Goal: Navigation & Orientation: Find specific page/section

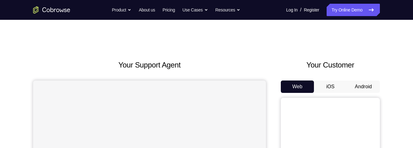
click at [369, 87] on button "Android" at bounding box center [363, 86] width 33 height 12
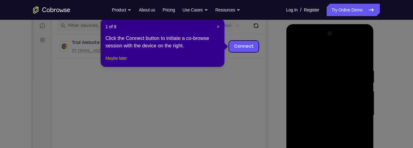
click at [118, 62] on button "Maybe later" at bounding box center [116, 57] width 21 height 7
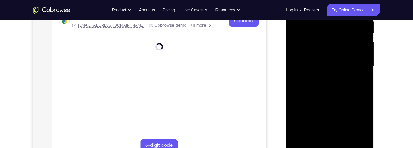
click at [332, 145] on div at bounding box center [330, 66] width 78 height 173
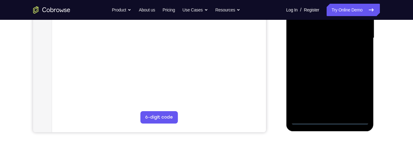
scroll to position [156, 0]
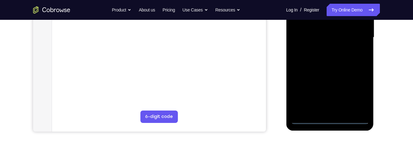
click at [331, 119] on div at bounding box center [330, 37] width 78 height 173
click at [359, 95] on div at bounding box center [330, 37] width 78 height 173
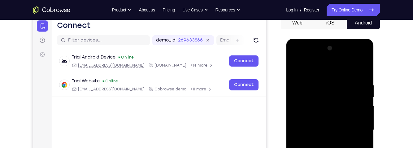
scroll to position [63, 0]
click at [306, 58] on div at bounding box center [330, 130] width 78 height 173
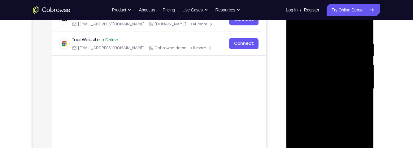
scroll to position [103, 0]
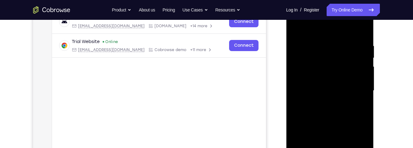
click at [359, 91] on div at bounding box center [330, 90] width 78 height 173
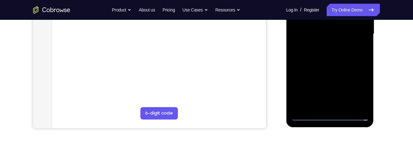
scroll to position [159, 0]
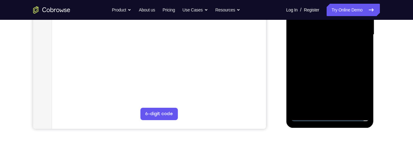
click at [325, 107] on div at bounding box center [330, 34] width 78 height 173
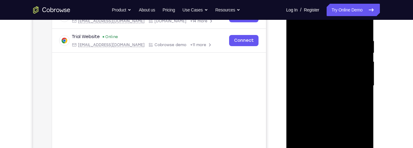
scroll to position [106, 0]
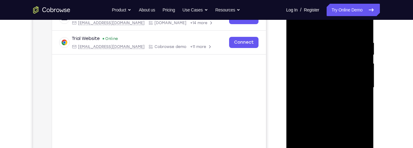
click at [335, 119] on div at bounding box center [330, 87] width 78 height 173
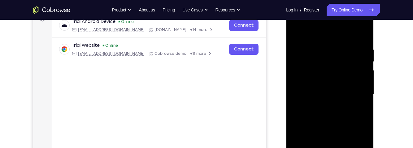
scroll to position [99, 0]
click at [348, 106] on div at bounding box center [330, 94] width 78 height 173
click at [339, 96] on div at bounding box center [330, 94] width 78 height 173
click at [324, 89] on div at bounding box center [330, 94] width 78 height 173
click at [324, 103] on div at bounding box center [330, 94] width 78 height 173
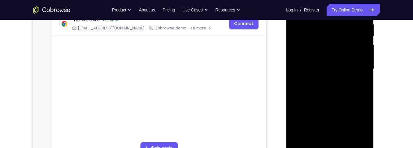
scroll to position [126, 0]
click at [342, 137] on div at bounding box center [330, 67] width 78 height 173
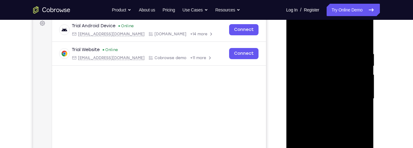
scroll to position [95, 0]
click at [357, 81] on div at bounding box center [330, 98] width 78 height 173
click at [309, 64] on div at bounding box center [330, 98] width 78 height 173
click at [324, 72] on div at bounding box center [330, 98] width 78 height 173
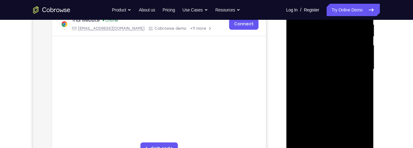
scroll to position [126, 0]
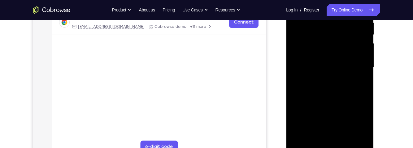
click at [343, 92] on div at bounding box center [330, 67] width 78 height 173
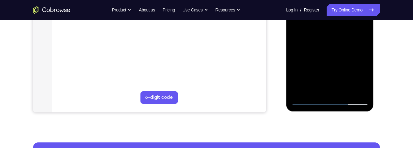
scroll to position [174, 0]
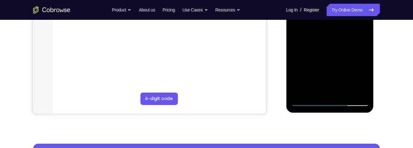
click at [348, 90] on div at bounding box center [330, 19] width 78 height 173
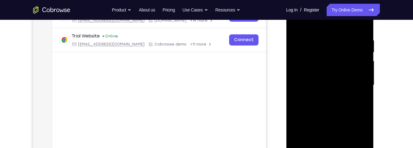
scroll to position [110, 0]
click at [334, 115] on div at bounding box center [330, 84] width 78 height 173
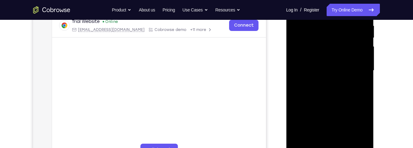
scroll to position [128, 0]
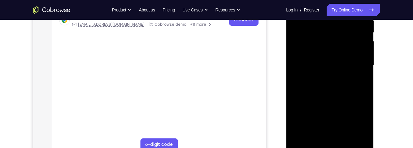
click at [346, 110] on div at bounding box center [330, 65] width 78 height 173
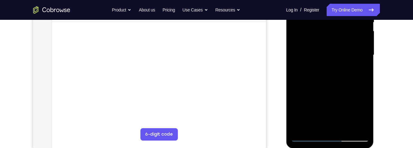
scroll to position [140, 0]
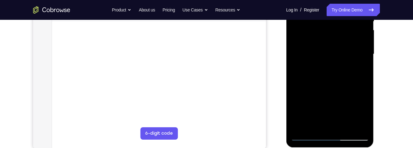
click at [356, 69] on div at bounding box center [330, 54] width 78 height 173
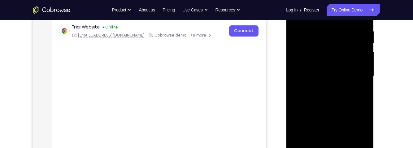
scroll to position [115, 0]
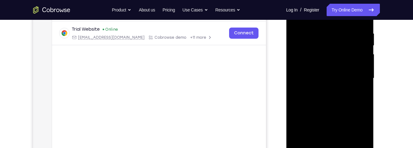
click at [361, 93] on div at bounding box center [330, 78] width 78 height 173
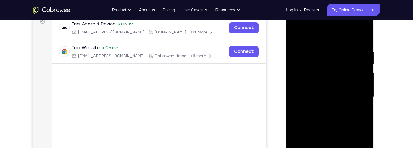
scroll to position [78, 0]
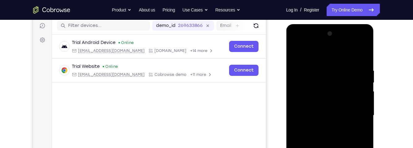
click at [297, 52] on div at bounding box center [330, 115] width 78 height 173
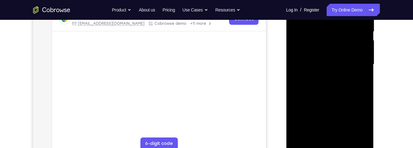
scroll to position [131, 0]
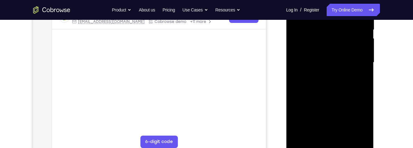
click at [340, 71] on div at bounding box center [330, 62] width 78 height 173
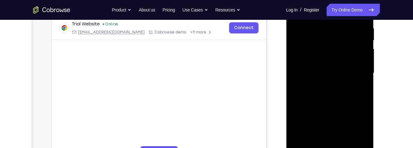
scroll to position [127, 0]
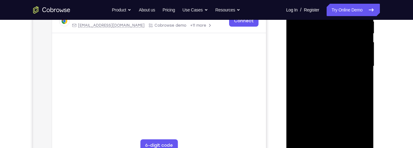
click at [360, 82] on div at bounding box center [330, 66] width 78 height 173
click at [360, 83] on div at bounding box center [330, 66] width 78 height 173
click at [359, 82] on div at bounding box center [330, 66] width 78 height 173
click at [356, 79] on div at bounding box center [330, 66] width 78 height 173
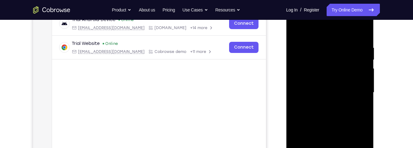
scroll to position [92, 0]
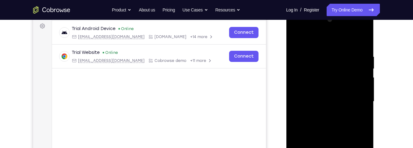
click at [361, 116] on div at bounding box center [330, 101] width 78 height 173
click at [296, 39] on div at bounding box center [330, 101] width 78 height 173
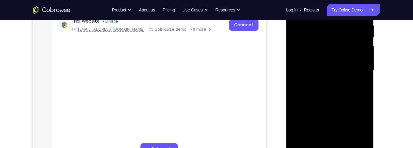
scroll to position [123, 0]
click at [349, 60] on div at bounding box center [330, 70] width 78 height 173
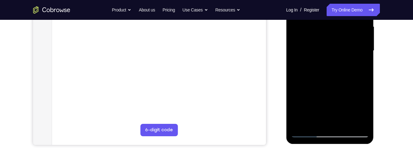
scroll to position [145, 0]
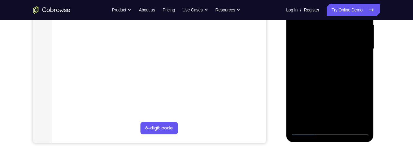
click at [321, 114] on div at bounding box center [330, 48] width 78 height 173
click at [308, 117] on div at bounding box center [330, 48] width 78 height 173
click at [364, 106] on div at bounding box center [330, 48] width 78 height 173
click at [366, 107] on div at bounding box center [330, 48] width 78 height 173
click at [364, 64] on div at bounding box center [330, 48] width 78 height 173
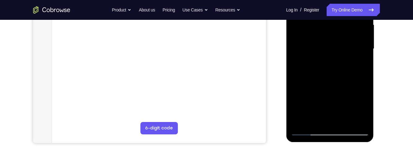
click at [364, 106] on div at bounding box center [330, 48] width 78 height 173
click at [337, 34] on div at bounding box center [330, 48] width 78 height 173
click at [357, 87] on div at bounding box center [330, 48] width 78 height 173
click at [359, 62] on div at bounding box center [330, 48] width 78 height 173
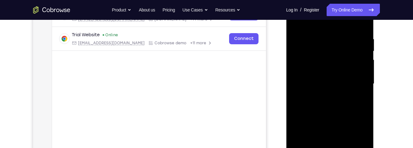
scroll to position [85, 0]
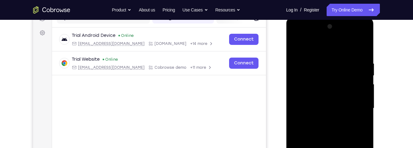
click at [297, 46] on div at bounding box center [330, 108] width 78 height 173
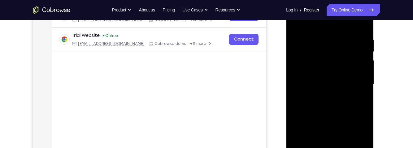
scroll to position [110, 0]
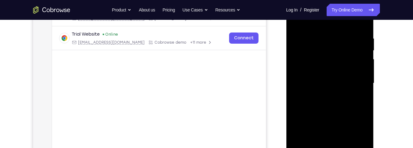
click at [342, 86] on div at bounding box center [330, 83] width 78 height 173
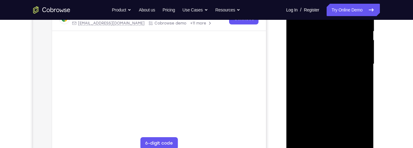
scroll to position [130, 0]
click at [321, 44] on div at bounding box center [330, 63] width 78 height 173
click at [337, 44] on div at bounding box center [330, 63] width 78 height 173
click at [358, 77] on div at bounding box center [330, 63] width 78 height 173
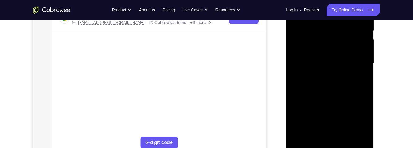
click at [364, 120] on div at bounding box center [330, 63] width 78 height 173
click at [358, 77] on div at bounding box center [330, 63] width 78 height 173
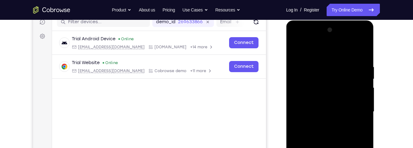
scroll to position [71, 0]
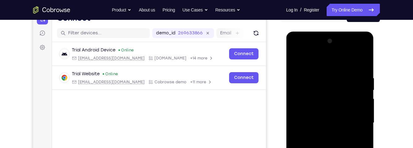
click at [295, 63] on div at bounding box center [330, 122] width 78 height 173
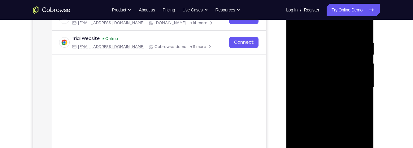
scroll to position [118, 0]
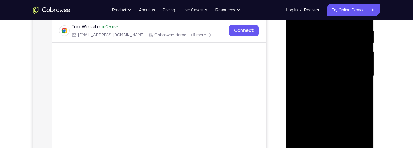
click at [351, 89] on div at bounding box center [330, 75] width 78 height 173
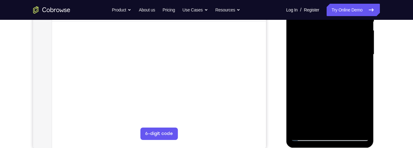
scroll to position [146, 0]
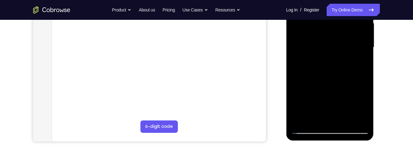
click at [359, 60] on div at bounding box center [330, 47] width 78 height 173
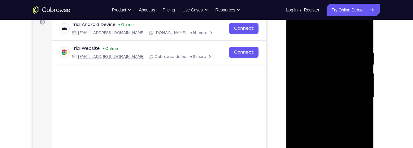
scroll to position [93, 0]
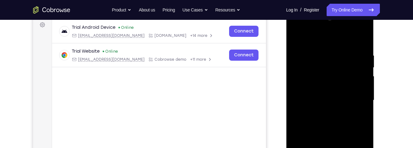
click at [297, 38] on div at bounding box center [330, 100] width 78 height 173
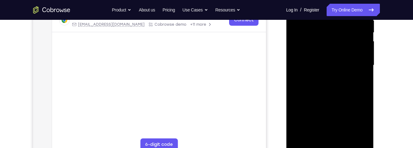
scroll to position [127, 0]
click at [345, 97] on div at bounding box center [330, 66] width 78 height 173
click at [363, 84] on div at bounding box center [330, 66] width 78 height 173
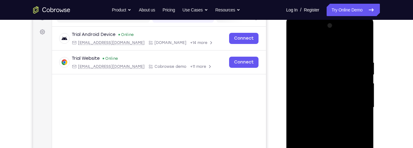
scroll to position [85, 0]
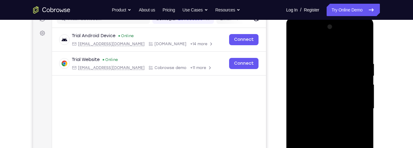
click at [361, 124] on div at bounding box center [330, 108] width 78 height 173
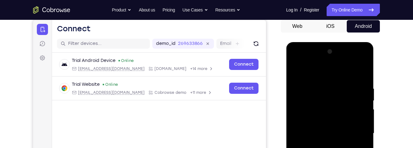
scroll to position [51, 0]
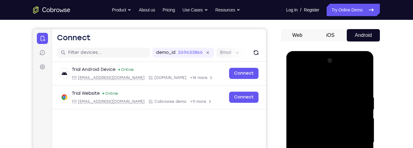
click at [300, 80] on div at bounding box center [330, 142] width 78 height 173
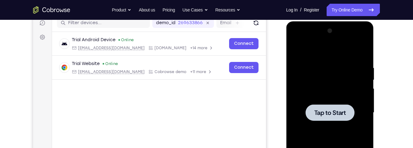
scroll to position [90, 0]
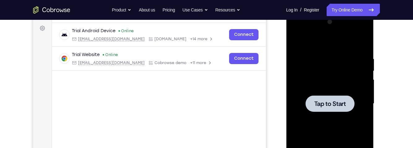
click at [335, 106] on span "Tap to Start" at bounding box center [330, 104] width 32 height 6
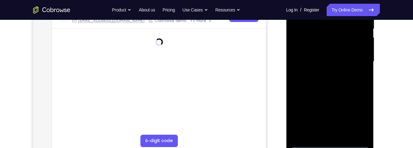
scroll to position [131, 0]
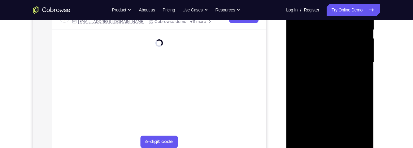
click at [329, 144] on div at bounding box center [330, 62] width 78 height 173
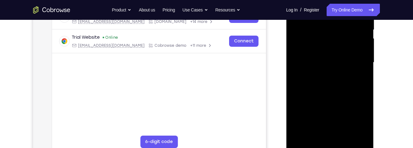
click at [356, 115] on div at bounding box center [330, 62] width 78 height 173
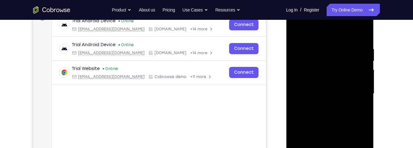
scroll to position [98, 0]
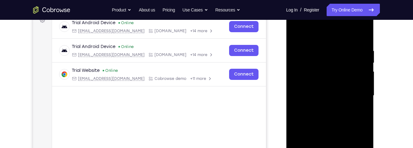
click at [320, 37] on div at bounding box center [330, 95] width 78 height 173
click at [358, 94] on div at bounding box center [330, 95] width 78 height 173
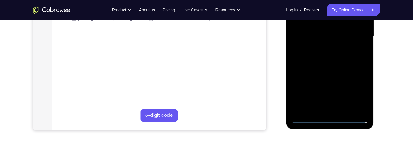
scroll to position [158, 0]
click at [321, 108] on div at bounding box center [330, 35] width 78 height 173
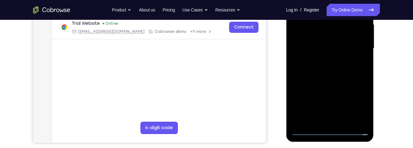
scroll to position [145, 0]
click at [334, 78] on div at bounding box center [330, 48] width 78 height 173
click at [344, 61] on div at bounding box center [330, 48] width 78 height 173
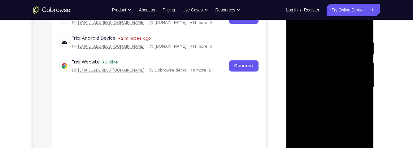
scroll to position [104, 0]
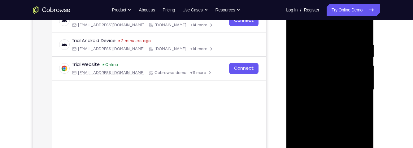
click at [344, 91] on div at bounding box center [330, 89] width 78 height 173
click at [334, 79] on div at bounding box center [330, 89] width 78 height 173
click at [325, 95] on div at bounding box center [330, 89] width 78 height 173
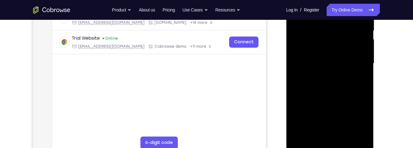
scroll to position [131, 0]
click at [335, 132] on div at bounding box center [330, 62] width 78 height 173
click at [352, 45] on div at bounding box center [330, 62] width 78 height 173
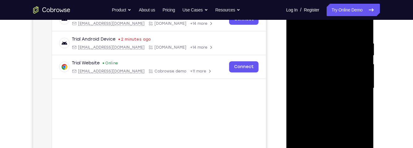
scroll to position [103, 0]
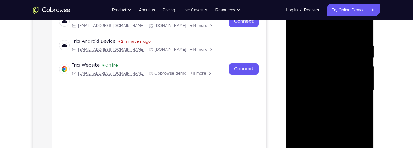
click at [329, 62] on div at bounding box center [330, 90] width 78 height 173
click at [310, 60] on div at bounding box center [330, 90] width 78 height 173
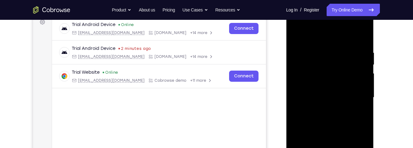
scroll to position [87, 0]
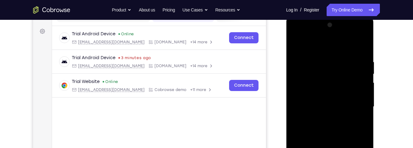
click at [310, 72] on div at bounding box center [330, 106] width 78 height 173
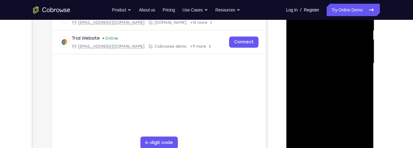
scroll to position [123, 0]
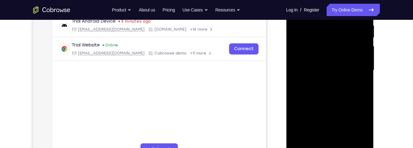
click at [334, 93] on div at bounding box center [330, 70] width 78 height 173
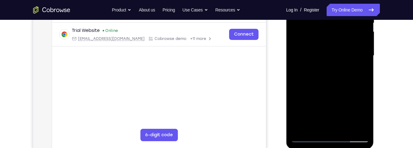
scroll to position [138, 0]
click at [294, 92] on div at bounding box center [330, 55] width 78 height 173
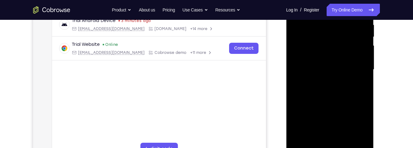
scroll to position [123, 0]
click at [297, 72] on div at bounding box center [330, 70] width 78 height 173
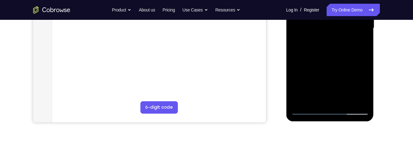
scroll to position [174, 0]
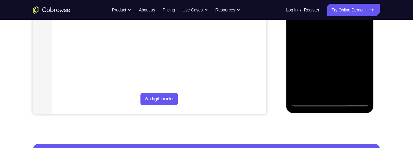
click at [346, 92] on div at bounding box center [330, 19] width 78 height 173
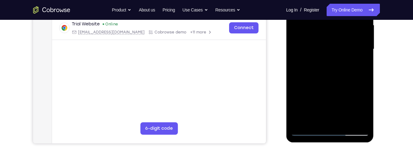
scroll to position [140, 0]
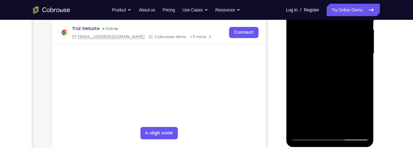
click at [330, 86] on div at bounding box center [330, 53] width 78 height 173
click at [326, 124] on div at bounding box center [330, 53] width 78 height 173
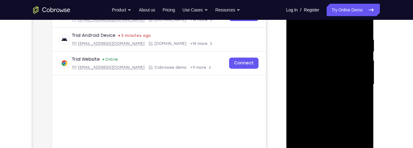
scroll to position [99, 0]
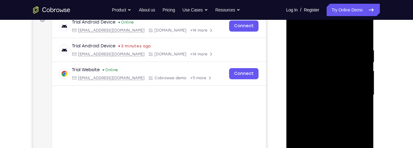
click at [296, 32] on div at bounding box center [330, 94] width 78 height 173
click at [328, 86] on div at bounding box center [330, 94] width 78 height 173
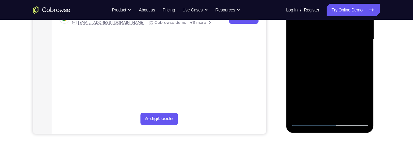
scroll to position [155, 0]
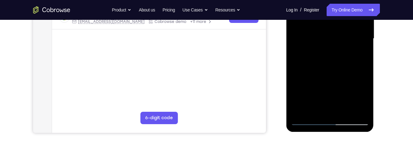
click at [320, 108] on div at bounding box center [330, 38] width 78 height 173
click at [360, 54] on div at bounding box center [330, 38] width 78 height 173
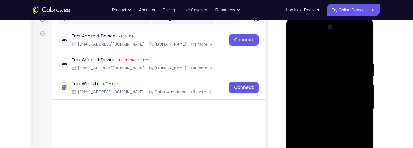
scroll to position [84, 0]
click at [293, 50] on div at bounding box center [330, 109] width 78 height 173
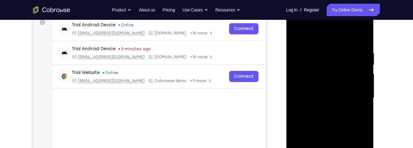
scroll to position [100, 0]
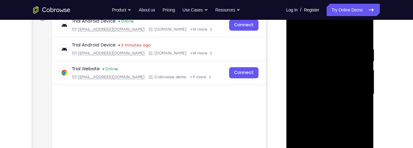
click at [348, 97] on div at bounding box center [330, 93] width 78 height 173
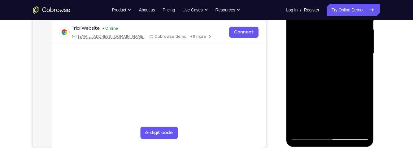
scroll to position [140, 0]
click at [324, 120] on div at bounding box center [330, 53] width 78 height 173
click at [360, 68] on div at bounding box center [330, 53] width 78 height 173
click at [363, 111] on div at bounding box center [330, 53] width 78 height 173
click at [365, 111] on div at bounding box center [330, 53] width 78 height 173
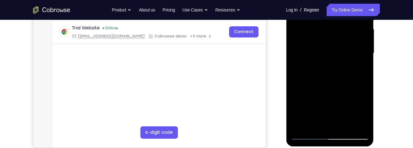
click at [360, 68] on div at bounding box center [330, 53] width 78 height 173
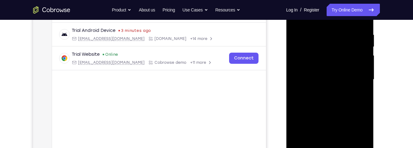
scroll to position [93, 0]
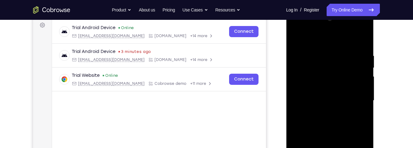
click at [323, 68] on div at bounding box center [330, 100] width 78 height 173
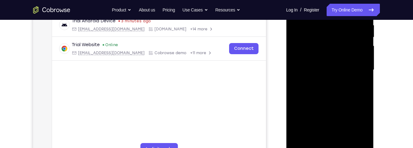
scroll to position [123, 0]
click at [361, 39] on div at bounding box center [330, 70] width 78 height 173
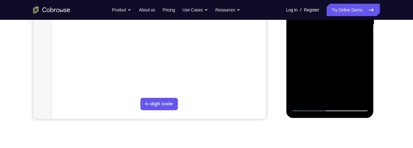
scroll to position [169, 0]
click at [354, 94] on div at bounding box center [330, 24] width 78 height 173
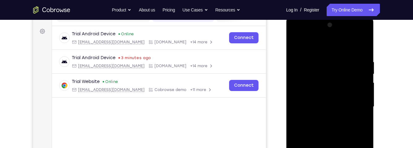
scroll to position [83, 0]
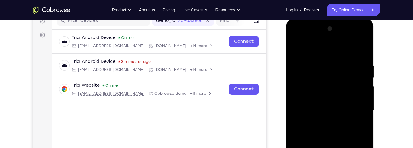
click at [295, 50] on div at bounding box center [330, 110] width 78 height 173
click at [387, 69] on div "Your Support Agent Your Customer Web iOS Android Next Steps We’d be happy to gi…" at bounding box center [206, 141] width 396 height 408
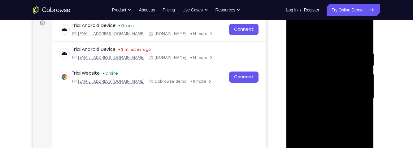
click at [299, 33] on div at bounding box center [330, 98] width 78 height 173
click at [383, 72] on div "Your Support Agent Your Customer Web iOS Android Next Steps We’d be happy to gi…" at bounding box center [206, 129] width 396 height 408
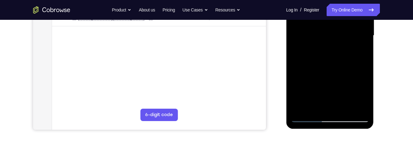
scroll to position [164, 0]
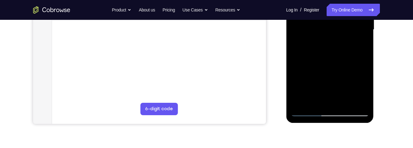
click at [341, 102] on div at bounding box center [330, 29] width 78 height 173
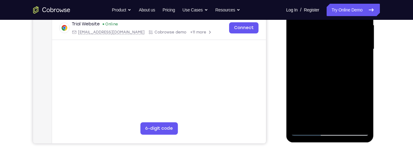
scroll to position [144, 0]
click at [346, 55] on div at bounding box center [330, 49] width 78 height 173
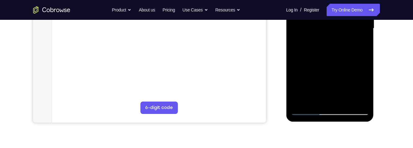
scroll to position [168, 0]
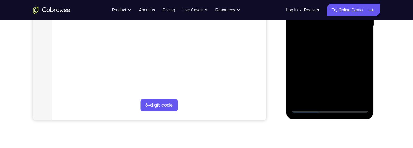
click at [320, 95] on div at bounding box center [330, 25] width 78 height 173
click at [360, 41] on div at bounding box center [330, 25] width 78 height 173
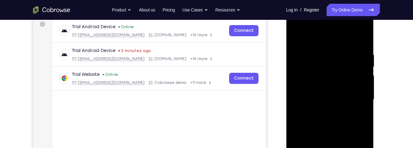
click at [299, 37] on div at bounding box center [330, 99] width 78 height 173
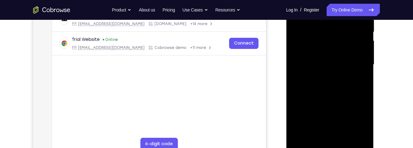
scroll to position [126, 0]
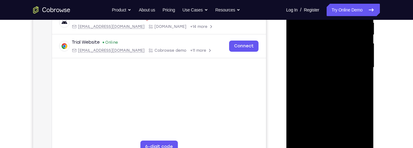
click at [348, 73] on div at bounding box center [330, 67] width 78 height 173
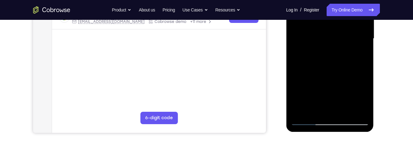
scroll to position [155, 0]
click at [361, 54] on div at bounding box center [330, 38] width 78 height 173
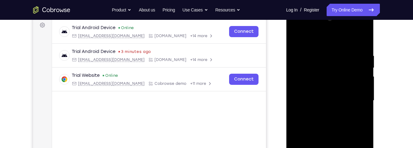
scroll to position [93, 0]
click at [296, 40] on div at bounding box center [330, 100] width 78 height 173
click at [296, 39] on div at bounding box center [330, 100] width 78 height 173
click at [320, 54] on div at bounding box center [330, 100] width 78 height 173
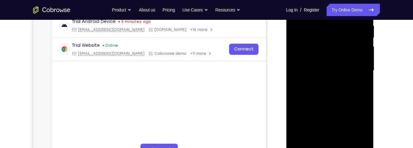
scroll to position [123, 0]
click at [365, 78] on div at bounding box center [330, 70] width 78 height 173
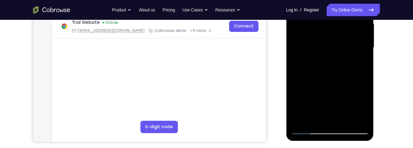
scroll to position [149, 0]
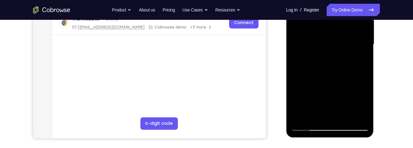
click at [392, 58] on div "Your Support Agent Your Customer Web iOS Android Next Steps We’d be happy to gi…" at bounding box center [206, 74] width 396 height 408
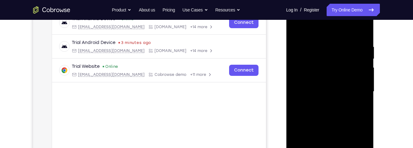
scroll to position [102, 0]
click at [361, 85] on div at bounding box center [330, 91] width 78 height 173
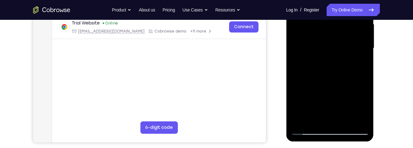
scroll to position [145, 0]
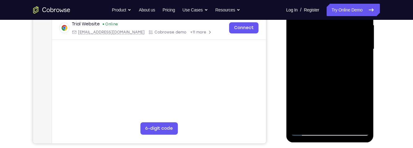
click at [297, 63] on div at bounding box center [330, 49] width 78 height 173
click at [295, 64] on div at bounding box center [330, 49] width 78 height 173
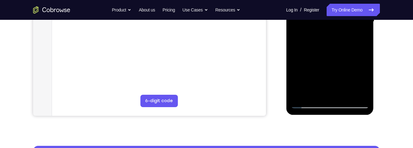
click at [354, 93] on div at bounding box center [330, 21] width 78 height 173
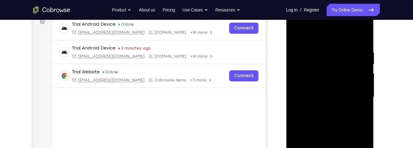
scroll to position [93, 0]
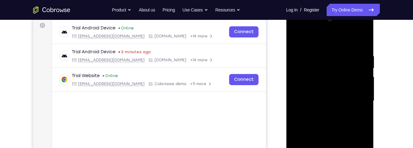
click at [360, 85] on div at bounding box center [330, 100] width 78 height 173
click at [360, 82] on div at bounding box center [330, 100] width 78 height 173
click at [360, 84] on div at bounding box center [330, 100] width 78 height 173
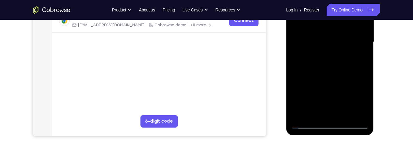
scroll to position [157, 0]
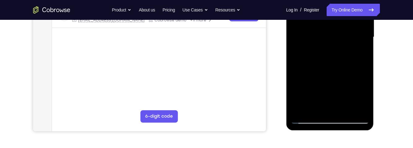
click at [352, 106] on div at bounding box center [330, 36] width 78 height 173
click at [357, 68] on div at bounding box center [330, 36] width 78 height 173
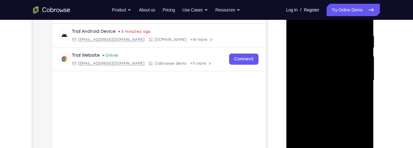
scroll to position [128, 0]
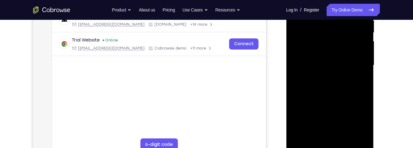
click at [357, 84] on div at bounding box center [330, 65] width 78 height 173
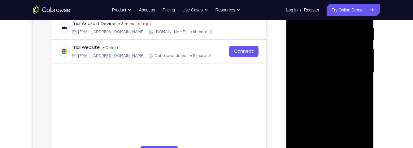
click at [362, 88] on div at bounding box center [330, 72] width 78 height 173
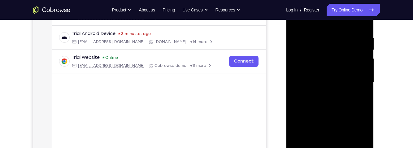
scroll to position [111, 0]
click at [361, 93] on div at bounding box center [330, 82] width 78 height 173
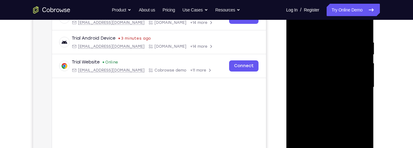
scroll to position [106, 0]
click at [363, 94] on div at bounding box center [330, 87] width 78 height 173
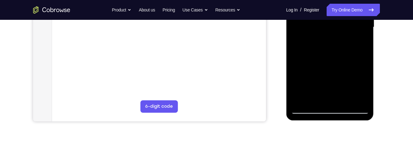
scroll to position [166, 0]
click at [365, 85] on div at bounding box center [330, 27] width 78 height 173
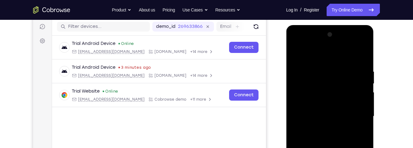
scroll to position [78, 0]
click at [360, 57] on div at bounding box center [330, 115] width 78 height 173
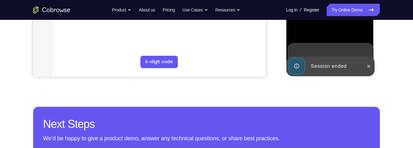
scroll to position [210, 0]
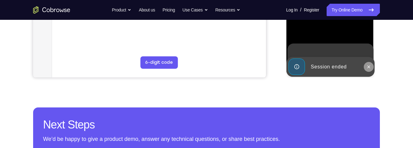
click at [368, 67] on icon at bounding box center [368, 66] width 3 height 3
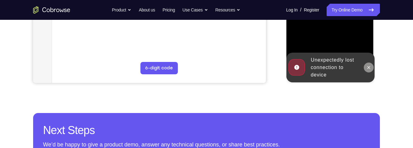
click at [371, 67] on button at bounding box center [368, 68] width 10 height 10
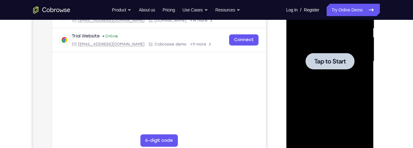
scroll to position [129, 0]
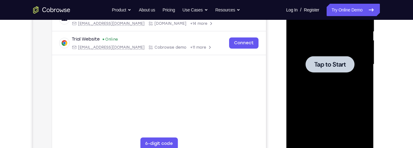
click at [340, 64] on span "Tap to Start" at bounding box center [330, 64] width 32 height 6
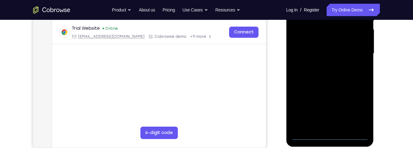
scroll to position [133, 0]
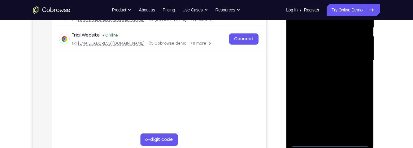
click at [330, 142] on div at bounding box center [330, 60] width 78 height 173
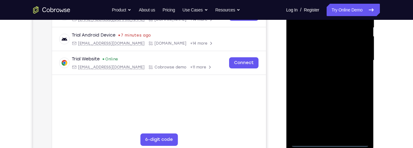
click at [360, 114] on div at bounding box center [330, 60] width 78 height 173
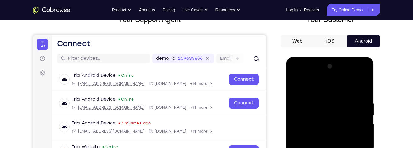
scroll to position [45, 0]
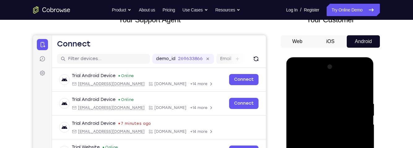
click at [334, 86] on div at bounding box center [330, 148] width 78 height 173
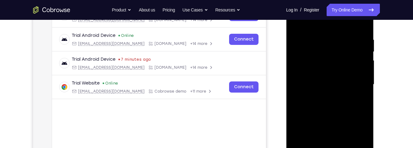
scroll to position [104, 0]
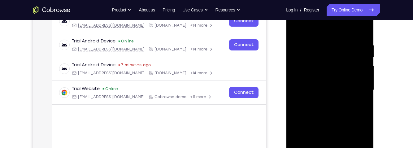
click at [358, 85] on div at bounding box center [330, 89] width 78 height 173
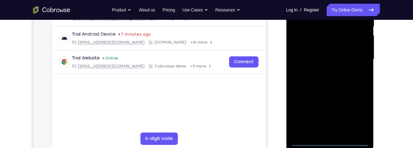
scroll to position [133, 0]
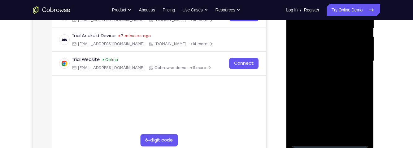
click at [325, 132] on div at bounding box center [330, 60] width 78 height 173
click at [342, 91] on div at bounding box center [330, 60] width 78 height 173
click at [350, 56] on div at bounding box center [330, 60] width 78 height 173
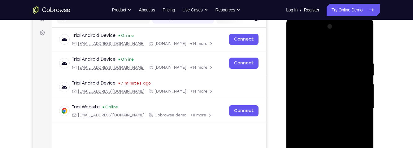
scroll to position [85, 0]
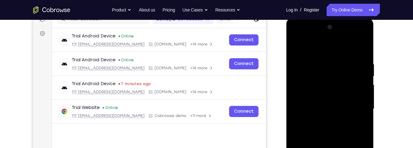
click at [333, 113] on div at bounding box center [330, 108] width 78 height 173
click at [337, 101] on div at bounding box center [330, 108] width 78 height 173
click at [321, 114] on div at bounding box center [330, 108] width 78 height 173
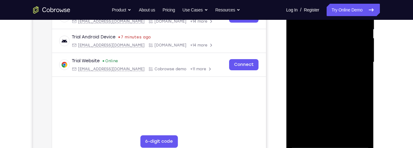
scroll to position [132, 0]
click at [337, 133] on div at bounding box center [330, 61] width 78 height 173
click at [350, 41] on div at bounding box center [330, 61] width 78 height 173
click at [322, 37] on div at bounding box center [330, 61] width 78 height 173
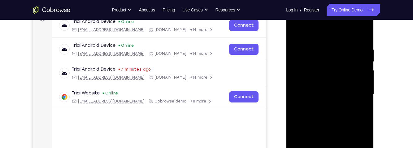
scroll to position [84, 0]
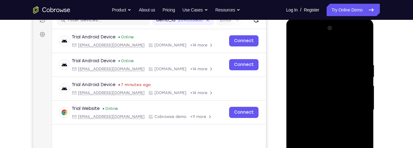
click at [309, 76] on div at bounding box center [330, 109] width 78 height 173
click at [336, 123] on div at bounding box center [330, 109] width 78 height 173
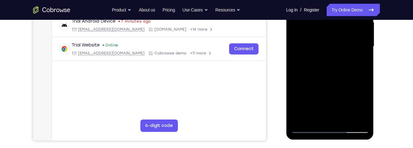
scroll to position [148, 0]
click at [347, 114] on div at bounding box center [330, 45] width 78 height 173
click at [343, 116] on div at bounding box center [330, 45] width 78 height 173
click at [330, 77] on div at bounding box center [330, 45] width 78 height 173
click at [330, 37] on div at bounding box center [330, 45] width 78 height 173
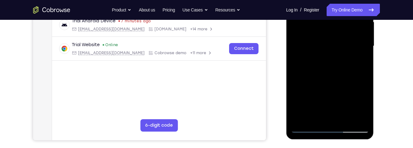
click at [358, 57] on div at bounding box center [330, 45] width 78 height 173
click at [317, 115] on div at bounding box center [330, 45] width 78 height 173
click at [361, 61] on div at bounding box center [330, 45] width 78 height 173
click at [361, 62] on div at bounding box center [330, 45] width 78 height 173
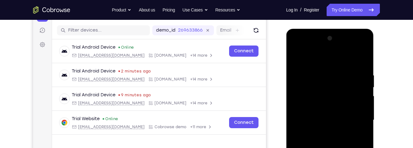
scroll to position [72, 0]
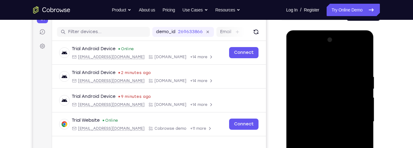
click at [297, 60] on div at bounding box center [330, 121] width 78 height 173
click at [299, 56] on div at bounding box center [330, 121] width 78 height 173
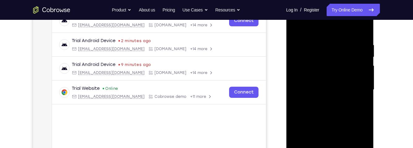
scroll to position [98, 0]
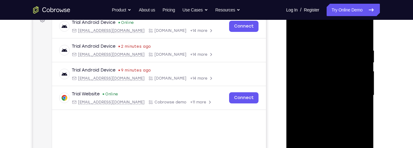
click at [320, 48] on div at bounding box center [330, 95] width 78 height 173
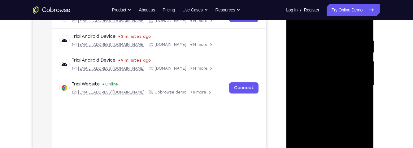
scroll to position [105, 0]
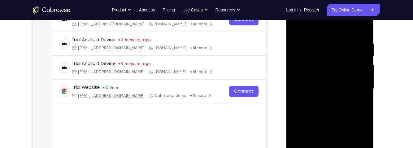
click at [363, 83] on div at bounding box center [330, 88] width 78 height 173
click at [365, 44] on div at bounding box center [330, 88] width 78 height 173
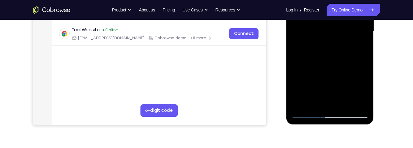
scroll to position [162, 0]
click at [353, 103] on div at bounding box center [330, 31] width 78 height 173
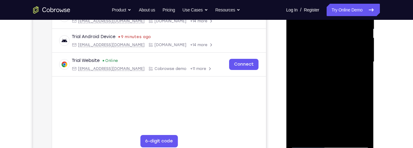
scroll to position [131, 0]
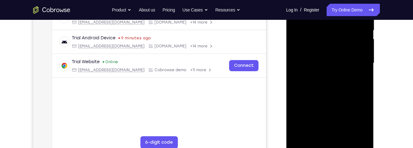
click at [361, 106] on div at bounding box center [330, 62] width 78 height 173
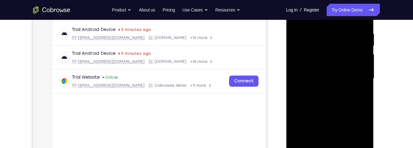
click at [359, 108] on div at bounding box center [330, 78] width 78 height 173
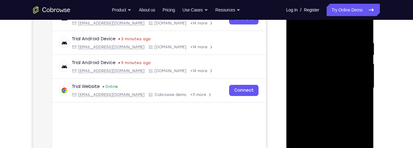
scroll to position [106, 0]
click at [295, 75] on div at bounding box center [330, 87] width 78 height 173
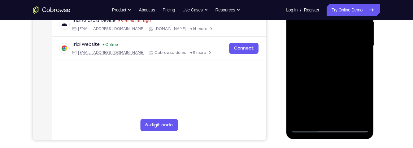
scroll to position [148, 0]
click at [362, 116] on div at bounding box center [330, 45] width 78 height 173
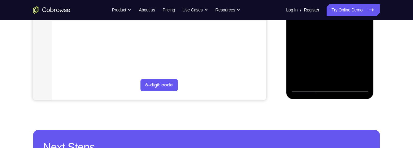
scroll to position [186, 0]
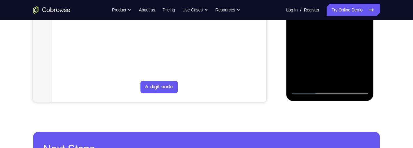
click at [361, 80] on div at bounding box center [330, 7] width 78 height 173
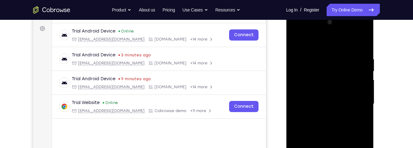
scroll to position [88, 0]
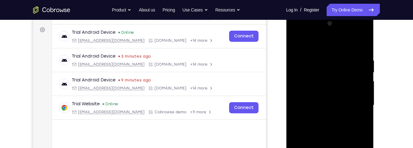
click at [360, 45] on div at bounding box center [330, 105] width 78 height 173
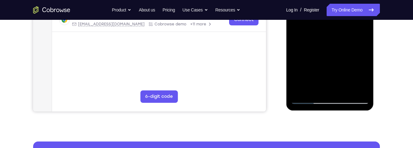
click at [353, 88] on div at bounding box center [330, 17] width 78 height 173
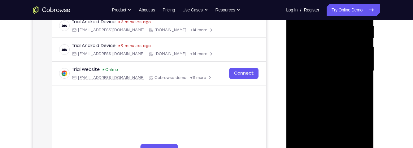
scroll to position [117, 0]
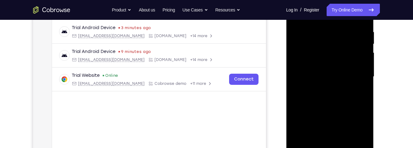
click at [365, 89] on div at bounding box center [330, 76] width 78 height 173
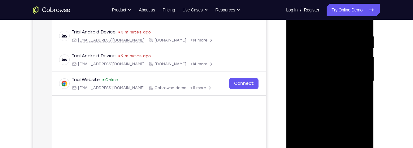
scroll to position [117, 0]
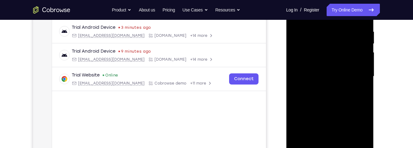
click at [293, 72] on div at bounding box center [330, 76] width 78 height 173
click at [293, 73] on div at bounding box center [330, 76] width 78 height 173
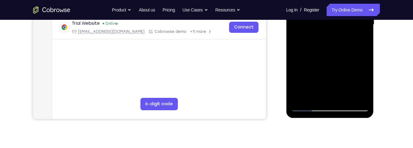
scroll to position [169, 0]
click at [361, 96] on div at bounding box center [330, 24] width 78 height 173
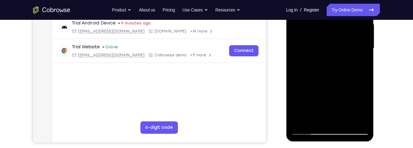
scroll to position [141, 0]
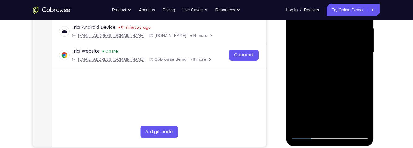
click at [365, 86] on div at bounding box center [330, 52] width 78 height 173
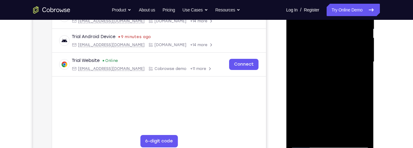
scroll to position [132, 0]
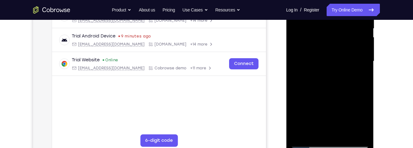
click at [365, 101] on div at bounding box center [330, 61] width 78 height 173
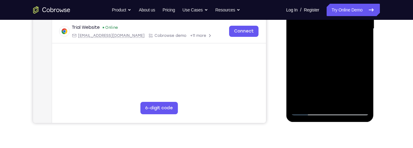
scroll to position [165, 0]
click at [338, 98] on div at bounding box center [330, 28] width 78 height 173
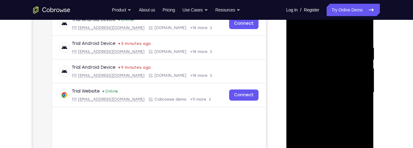
scroll to position [100, 0]
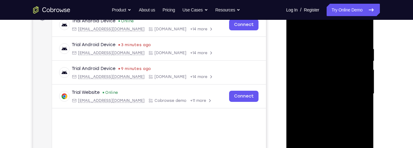
click at [364, 90] on div at bounding box center [330, 93] width 78 height 173
click at [364, 91] on div at bounding box center [330, 93] width 78 height 173
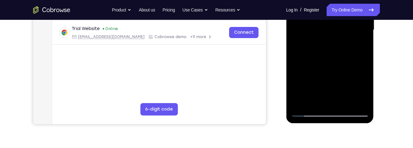
scroll to position [162, 0]
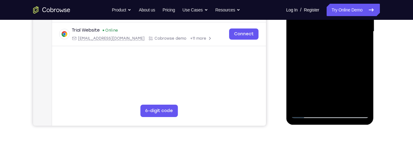
click at [364, 81] on div at bounding box center [330, 31] width 78 height 173
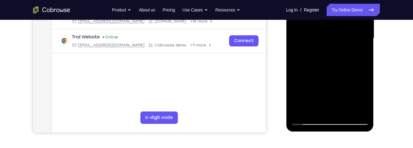
scroll to position [155, 0]
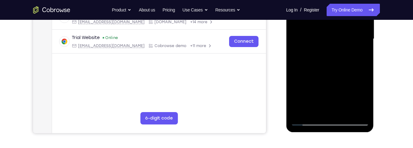
click at [353, 109] on div at bounding box center [330, 38] width 78 height 173
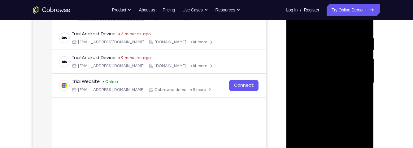
scroll to position [107, 0]
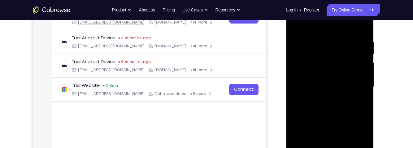
click at [358, 102] on div at bounding box center [330, 86] width 78 height 173
click at [365, 91] on div at bounding box center [330, 86] width 78 height 173
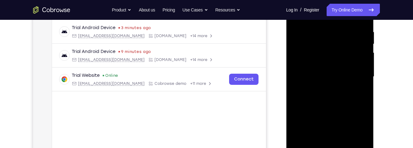
scroll to position [109, 0]
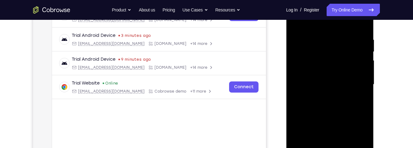
click at [360, 92] on div at bounding box center [330, 84] width 78 height 173
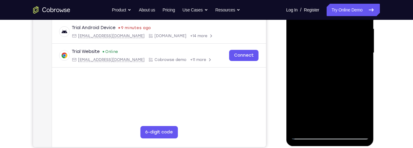
scroll to position [139, 0]
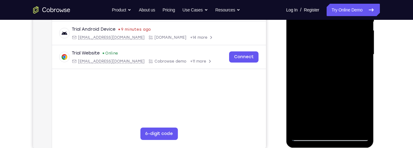
click at [354, 127] on div at bounding box center [330, 54] width 78 height 173
click at [365, 95] on div at bounding box center [330, 54] width 78 height 173
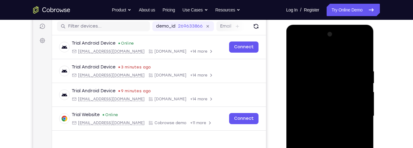
scroll to position [77, 0]
click at [355, 100] on div at bounding box center [330, 116] width 78 height 173
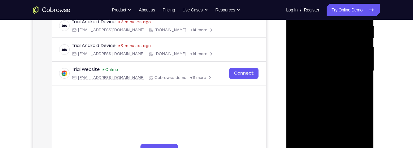
scroll to position [120, 0]
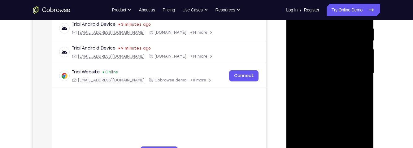
click at [361, 97] on div at bounding box center [330, 73] width 78 height 173
click at [359, 97] on div at bounding box center [330, 73] width 78 height 173
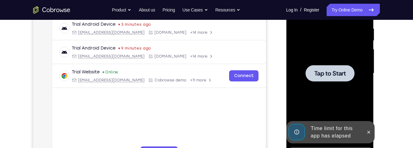
click at [362, 114] on div at bounding box center [330, 73] width 78 height 173
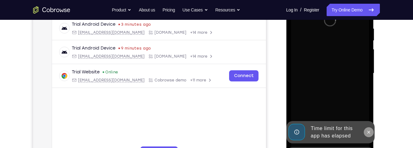
click at [366, 129] on button at bounding box center [368, 132] width 10 height 10
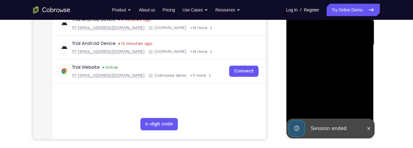
scroll to position [149, 0]
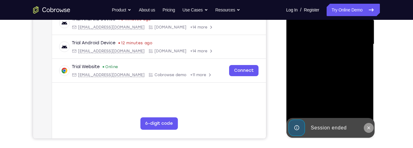
click at [368, 127] on icon at bounding box center [368, 127] width 3 height 3
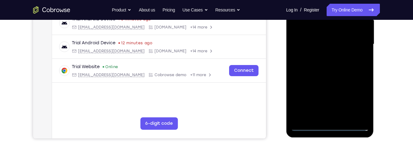
click at [330, 126] on div at bounding box center [330, 44] width 78 height 173
click at [357, 101] on div at bounding box center [330, 44] width 78 height 173
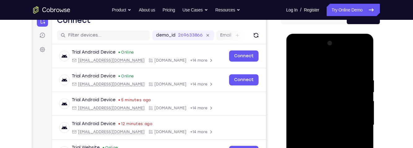
scroll to position [67, 0]
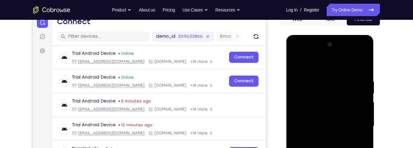
click at [327, 61] on div at bounding box center [330, 126] width 78 height 173
click at [357, 124] on div at bounding box center [330, 126] width 78 height 173
click at [325, 137] on div at bounding box center [330, 126] width 78 height 173
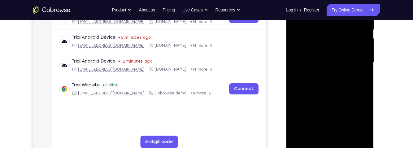
scroll to position [129, 0]
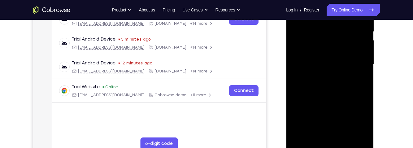
click at [336, 94] on div at bounding box center [330, 64] width 78 height 173
click at [350, 59] on div at bounding box center [330, 64] width 78 height 173
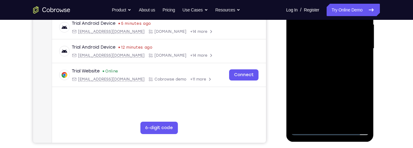
scroll to position [177, 0]
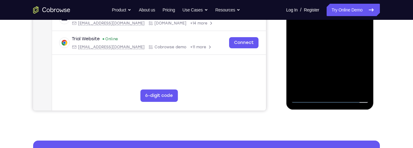
click at [350, 77] on div at bounding box center [330, 16] width 78 height 173
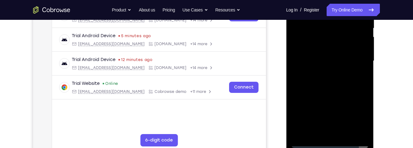
scroll to position [132, 0]
click at [349, 56] on div at bounding box center [330, 61] width 78 height 173
click at [335, 46] on div at bounding box center [330, 61] width 78 height 173
click at [327, 61] on div at bounding box center [330, 61] width 78 height 173
click at [337, 119] on div at bounding box center [330, 61] width 78 height 173
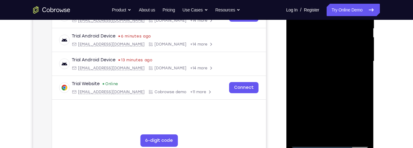
click at [341, 45] on div at bounding box center [330, 61] width 78 height 173
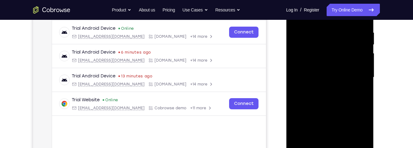
scroll to position [112, 0]
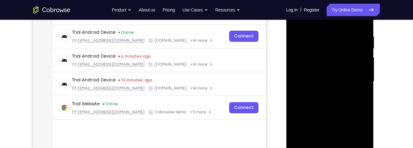
click at [312, 53] on div at bounding box center [330, 81] width 78 height 173
click at [329, 53] on div at bounding box center [330, 81] width 78 height 173
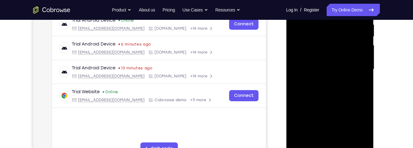
scroll to position [132, 0]
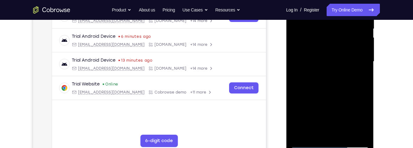
click at [334, 84] on div at bounding box center [330, 61] width 78 height 173
click at [365, 85] on div at bounding box center [330, 61] width 78 height 173
click at [350, 102] on div at bounding box center [330, 61] width 78 height 173
click at [351, 103] on div at bounding box center [330, 61] width 78 height 173
click at [364, 91] on div at bounding box center [330, 61] width 78 height 173
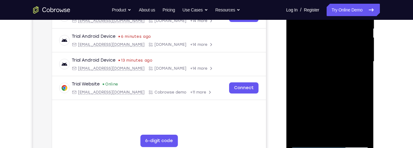
click at [348, 104] on div at bounding box center [330, 61] width 78 height 173
click at [350, 105] on div at bounding box center [330, 61] width 78 height 173
click at [365, 104] on div at bounding box center [330, 61] width 78 height 173
click at [292, 79] on div at bounding box center [330, 61] width 78 height 173
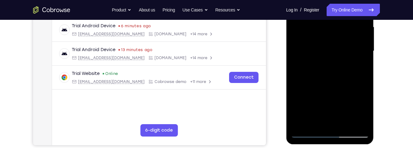
scroll to position [139, 0]
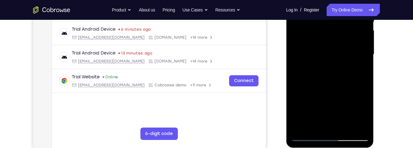
click at [346, 127] on div at bounding box center [330, 54] width 78 height 173
click at [331, 88] on div at bounding box center [330, 54] width 78 height 173
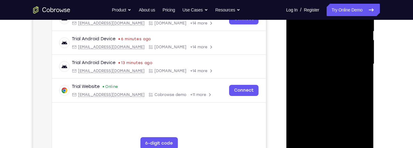
scroll to position [122, 0]
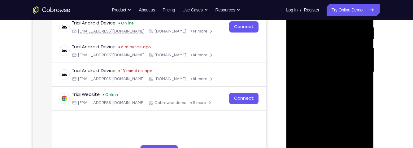
click at [350, 63] on div at bounding box center [330, 71] width 78 height 173
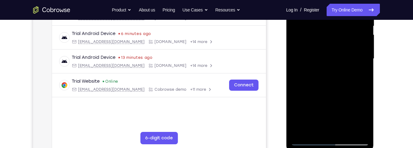
scroll to position [140, 0]
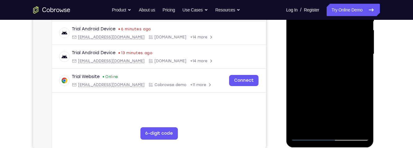
click at [328, 123] on div at bounding box center [330, 54] width 78 height 173
click at [359, 67] on div at bounding box center [330, 54] width 78 height 173
click at [357, 67] on div at bounding box center [330, 54] width 78 height 173
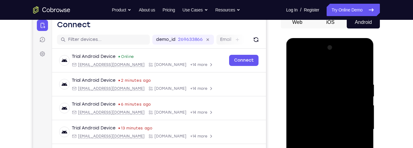
scroll to position [50, 0]
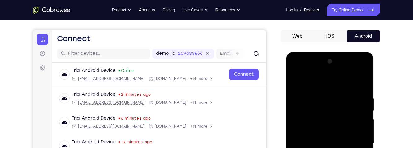
click at [325, 114] on div at bounding box center [330, 143] width 78 height 173
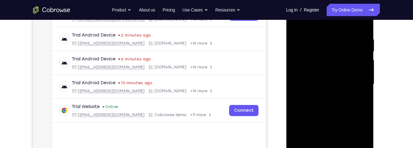
scroll to position [104, 0]
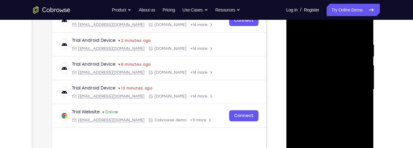
click at [364, 29] on div at bounding box center [330, 89] width 78 height 173
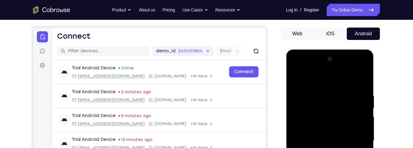
scroll to position [52, 0]
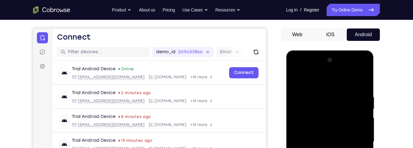
click at [362, 80] on div at bounding box center [330, 141] width 78 height 173
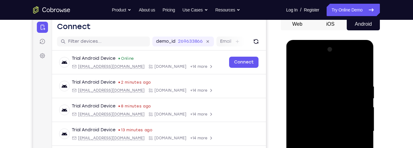
scroll to position [63, 0]
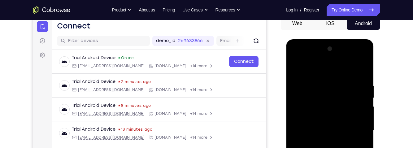
click at [293, 71] on div at bounding box center [330, 130] width 78 height 173
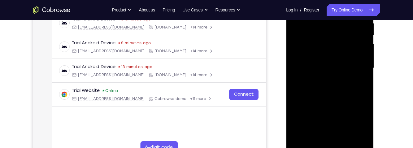
scroll to position [125, 0]
click at [339, 41] on div at bounding box center [330, 68] width 78 height 173
click at [323, 33] on div at bounding box center [330, 68] width 78 height 173
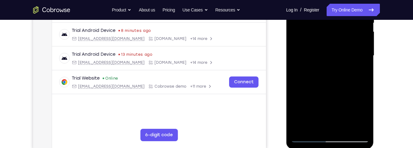
scroll to position [141, 0]
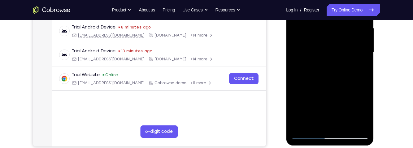
click at [317, 119] on div at bounding box center [330, 52] width 78 height 173
click at [356, 66] on div at bounding box center [330, 52] width 78 height 173
click at [359, 66] on div at bounding box center [330, 52] width 78 height 173
click at [313, 39] on div at bounding box center [330, 52] width 78 height 173
click at [331, 91] on div at bounding box center [330, 52] width 78 height 173
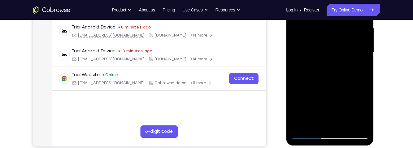
click at [327, 92] on div at bounding box center [330, 52] width 78 height 173
click at [326, 82] on div at bounding box center [330, 52] width 78 height 173
click at [320, 83] on div at bounding box center [330, 52] width 78 height 173
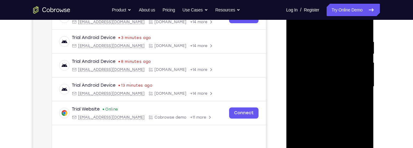
scroll to position [107, 0]
click at [319, 78] on div at bounding box center [330, 86] width 78 height 173
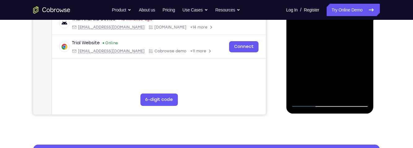
scroll to position [169, 0]
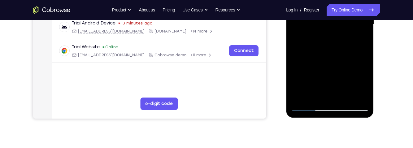
click at [296, 95] on div at bounding box center [330, 24] width 78 height 173
click at [359, 40] on div at bounding box center [330, 24] width 78 height 173
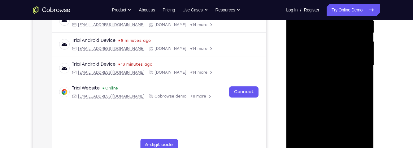
scroll to position [122, 0]
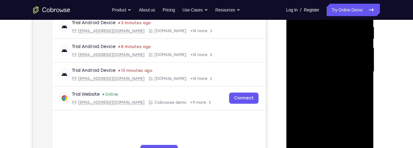
click at [359, 88] on div at bounding box center [330, 71] width 78 height 173
click at [364, 128] on div at bounding box center [330, 71] width 78 height 173
click at [361, 85] on div at bounding box center [330, 71] width 78 height 173
click at [359, 85] on div at bounding box center [330, 71] width 78 height 173
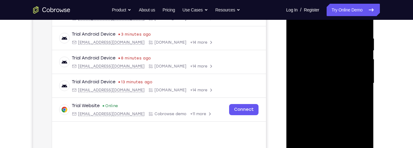
scroll to position [79, 0]
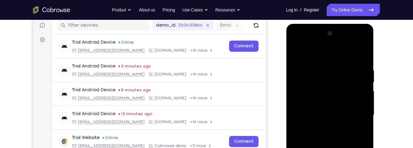
click at [296, 50] on div at bounding box center [330, 114] width 78 height 173
click at [393, 107] on div "Your Support Agent Your Customer Web iOS Android Next Steps We’d be happy to gi…" at bounding box center [206, 145] width 396 height 408
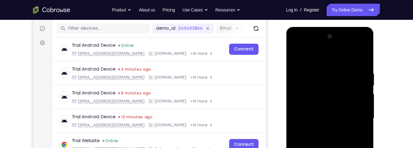
scroll to position [75, 0]
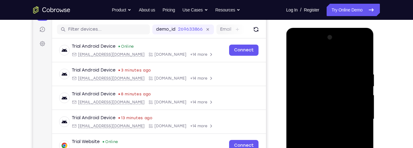
click at [297, 55] on div at bounding box center [330, 118] width 78 height 173
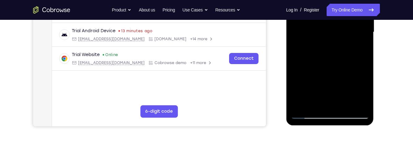
scroll to position [161, 0]
click at [313, 106] on div at bounding box center [330, 32] width 78 height 173
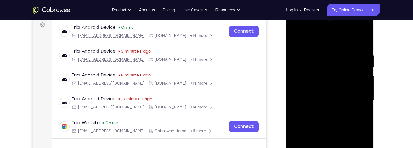
scroll to position [91, 0]
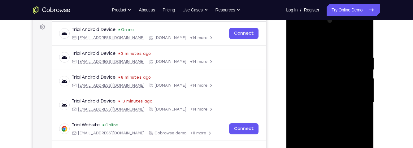
click at [352, 41] on div at bounding box center [330, 102] width 78 height 173
click at [325, 82] on div at bounding box center [330, 102] width 78 height 173
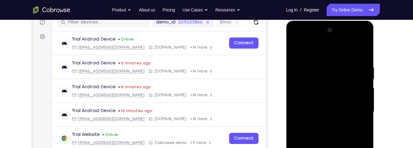
scroll to position [80, 0]
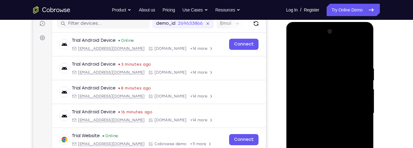
click at [302, 64] on div at bounding box center [330, 113] width 78 height 173
click at [298, 72] on div at bounding box center [330, 113] width 78 height 173
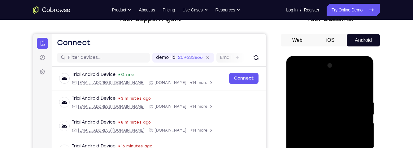
scroll to position [46, 0]
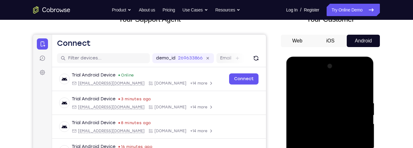
click at [296, 84] on div at bounding box center [330, 147] width 78 height 173
click at [326, 85] on div at bounding box center [330, 147] width 78 height 173
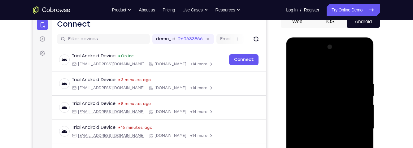
scroll to position [68, 0]
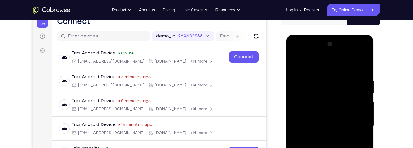
click at [343, 88] on div at bounding box center [330, 125] width 78 height 173
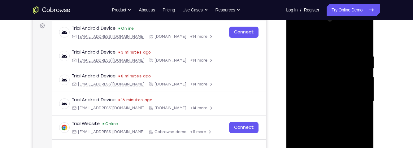
scroll to position [87, 0]
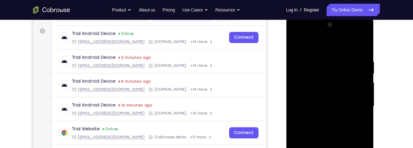
click at [298, 65] on div at bounding box center [330, 106] width 78 height 173
click at [367, 112] on div at bounding box center [330, 106] width 78 height 173
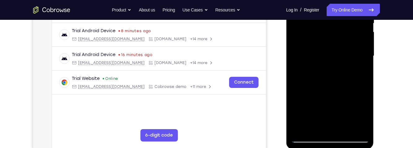
scroll to position [139, 0]
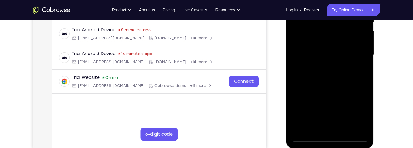
click at [364, 93] on div at bounding box center [330, 54] width 78 height 173
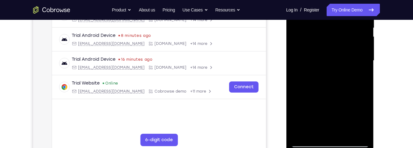
scroll to position [142, 0]
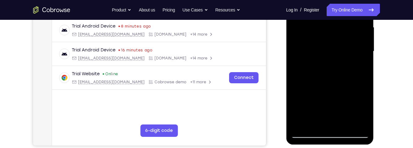
click at [364, 121] on div at bounding box center [330, 51] width 78 height 173
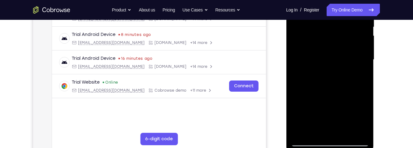
scroll to position [129, 0]
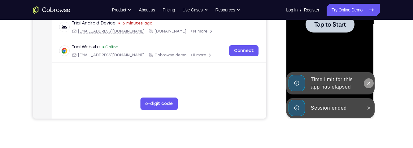
click at [368, 83] on icon at bounding box center [368, 83] width 3 height 3
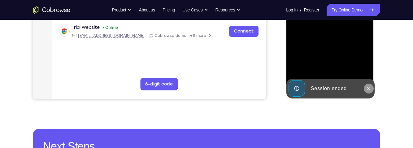
click at [369, 87] on icon at bounding box center [368, 88] width 5 height 5
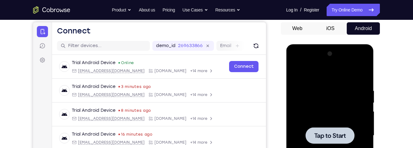
scroll to position [54, 0]
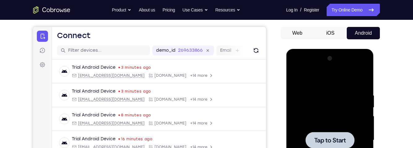
click at [335, 137] on span "Tap to Start" at bounding box center [330, 140] width 32 height 6
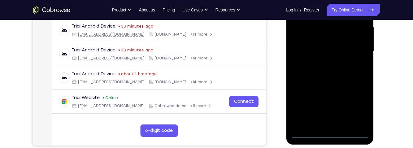
scroll to position [143, 0]
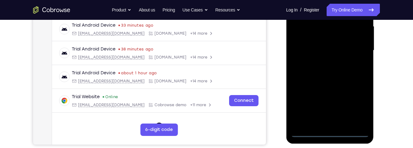
click at [330, 131] on div at bounding box center [330, 50] width 78 height 173
click at [360, 103] on div at bounding box center [330, 50] width 78 height 173
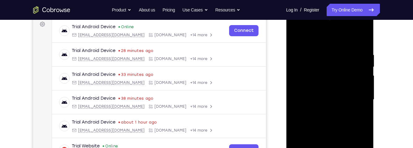
scroll to position [84, 0]
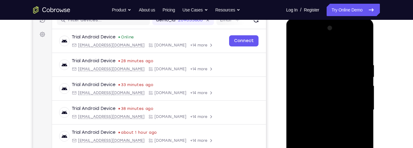
click at [344, 45] on div at bounding box center [330, 109] width 78 height 173
click at [358, 106] on div at bounding box center [330, 109] width 78 height 173
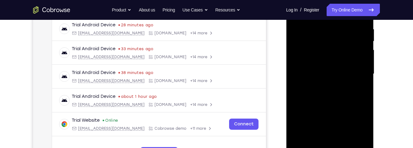
scroll to position [121, 0]
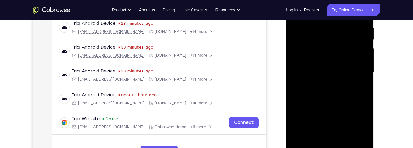
click at [326, 144] on div at bounding box center [330, 72] width 78 height 173
click at [334, 103] on div at bounding box center [330, 72] width 78 height 173
click at [341, 85] on div at bounding box center [330, 72] width 78 height 173
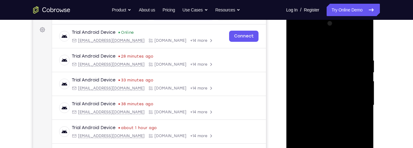
scroll to position [88, 0]
click at [351, 105] on div at bounding box center [330, 105] width 78 height 173
click at [335, 103] on div at bounding box center [330, 105] width 78 height 173
click at [328, 112] on div at bounding box center [330, 105] width 78 height 173
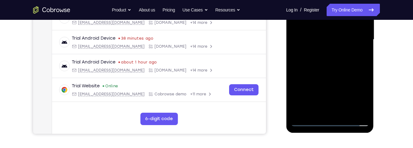
scroll to position [153, 0]
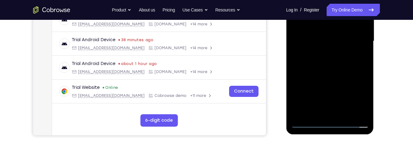
click at [353, 112] on div at bounding box center [330, 41] width 78 height 173
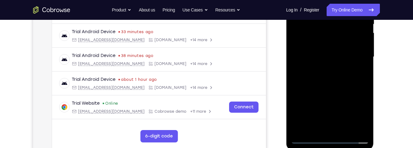
scroll to position [129, 0]
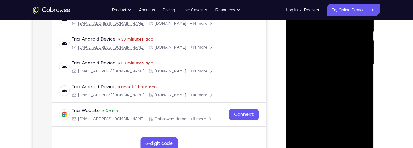
click at [359, 46] on div at bounding box center [330, 64] width 78 height 173
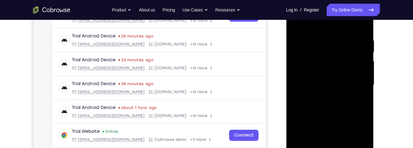
scroll to position [108, 0]
click at [332, 57] on div at bounding box center [330, 85] width 78 height 173
click at [340, 57] on div at bounding box center [330, 85] width 78 height 173
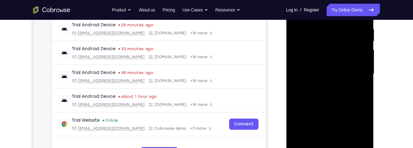
scroll to position [122, 0]
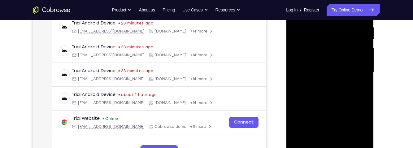
click at [342, 93] on div at bounding box center [330, 71] width 78 height 173
click at [397, 30] on div "Your Support Agent Your Customer Web iOS Android Next Steps We’d be happy to gi…" at bounding box center [206, 102] width 396 height 408
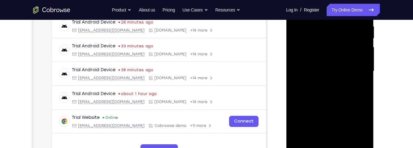
click at [364, 100] on div at bounding box center [330, 71] width 78 height 173
click at [365, 98] on div at bounding box center [330, 71] width 78 height 173
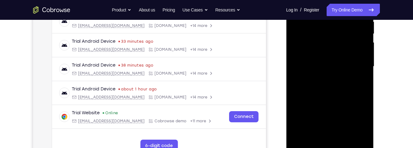
scroll to position [130, 0]
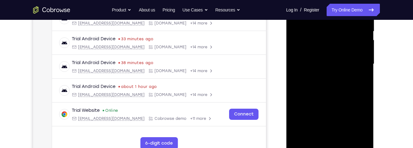
click at [364, 91] on div at bounding box center [330, 63] width 78 height 173
click at [365, 90] on div at bounding box center [330, 63] width 78 height 173
click at [365, 92] on div at bounding box center [330, 63] width 78 height 173
click at [364, 92] on div at bounding box center [330, 63] width 78 height 173
click at [364, 91] on div at bounding box center [330, 63] width 78 height 173
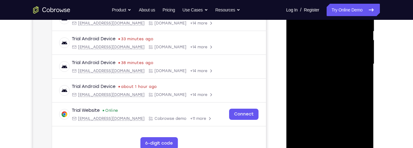
click at [365, 91] on div at bounding box center [330, 63] width 78 height 173
click at [364, 91] on div at bounding box center [330, 63] width 78 height 173
click at [365, 91] on div at bounding box center [330, 63] width 78 height 173
click at [365, 92] on div at bounding box center [330, 63] width 78 height 173
click at [365, 91] on div at bounding box center [330, 63] width 78 height 173
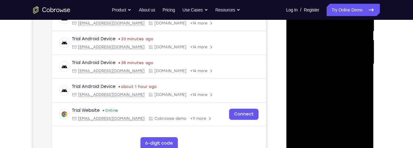
click at [365, 90] on div at bounding box center [330, 63] width 78 height 173
click at [365, 91] on div at bounding box center [330, 63] width 78 height 173
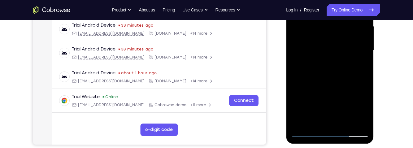
scroll to position [144, 0]
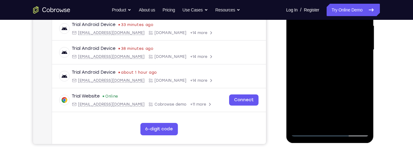
click at [347, 121] on div at bounding box center [330, 49] width 78 height 173
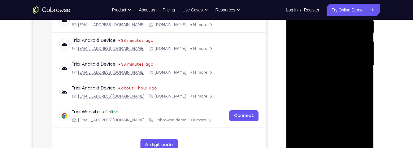
scroll to position [127, 0]
click at [334, 98] on div at bounding box center [330, 66] width 78 height 173
click at [347, 58] on div at bounding box center [330, 66] width 78 height 173
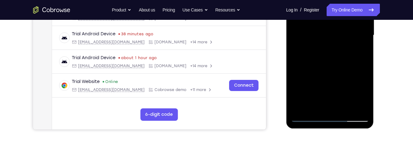
scroll to position [154, 0]
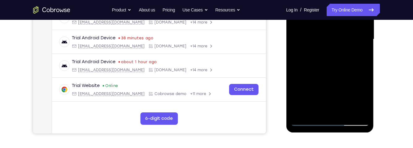
click at [310, 55] on div at bounding box center [330, 39] width 78 height 173
click at [362, 98] on div at bounding box center [330, 39] width 78 height 173
click at [362, 99] on div at bounding box center [330, 39] width 78 height 173
click at [360, 54] on div at bounding box center [330, 39] width 78 height 173
click at [358, 55] on div at bounding box center [330, 39] width 78 height 173
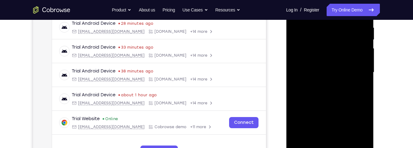
scroll to position [98, 0]
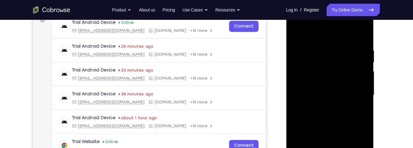
click at [294, 35] on div at bounding box center [330, 95] width 78 height 173
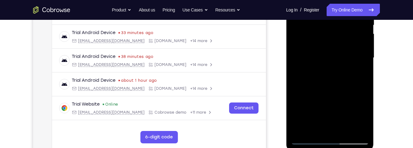
scroll to position [138, 0]
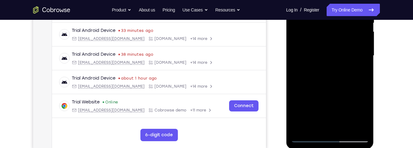
click at [351, 92] on div at bounding box center [330, 55] width 78 height 173
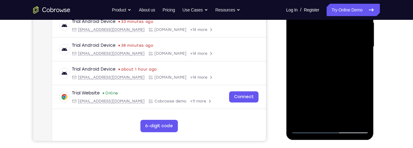
scroll to position [157, 0]
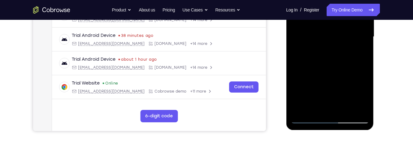
click at [337, 46] on div at bounding box center [330, 36] width 78 height 173
click at [357, 45] on div at bounding box center [330, 36] width 78 height 173
click at [358, 52] on div at bounding box center [330, 36] width 78 height 173
click at [360, 52] on div at bounding box center [330, 36] width 78 height 173
click at [360, 49] on div at bounding box center [330, 36] width 78 height 173
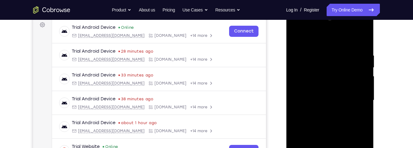
scroll to position [92, 0]
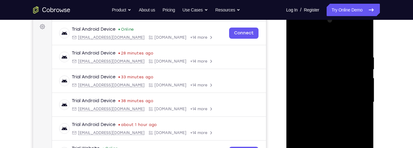
click at [324, 63] on div at bounding box center [330, 101] width 78 height 173
click at [322, 62] on div at bounding box center [330, 101] width 78 height 173
click at [327, 117] on div at bounding box center [330, 101] width 78 height 173
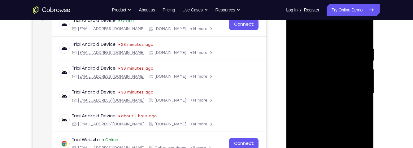
scroll to position [108, 0]
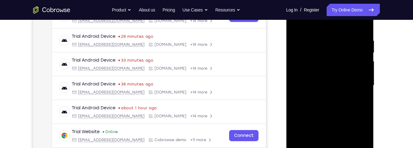
click at [338, 103] on div at bounding box center [330, 85] width 78 height 173
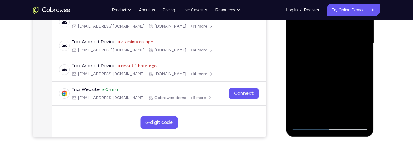
scroll to position [151, 0]
click at [362, 102] on div at bounding box center [330, 42] width 78 height 173
click at [318, 111] on div at bounding box center [330, 42] width 78 height 173
click at [365, 78] on div at bounding box center [330, 42] width 78 height 173
click at [365, 77] on div at bounding box center [330, 42] width 78 height 173
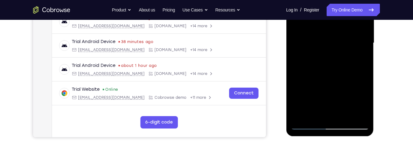
click at [365, 77] on div at bounding box center [330, 42] width 78 height 173
click at [367, 77] on div at bounding box center [330, 42] width 78 height 173
click at [314, 95] on div at bounding box center [330, 42] width 78 height 173
click at [360, 55] on div at bounding box center [330, 42] width 78 height 173
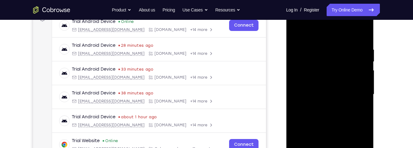
scroll to position [99, 0]
click at [298, 34] on div at bounding box center [330, 94] width 78 height 173
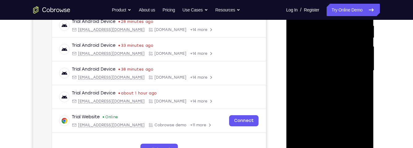
scroll to position [127, 0]
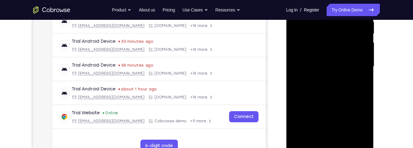
click at [355, 88] on div at bounding box center [330, 66] width 78 height 173
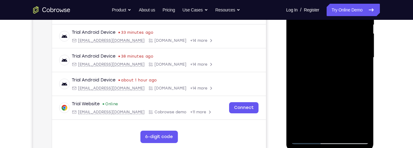
scroll to position [140, 0]
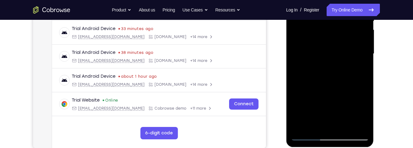
click at [325, 122] on div at bounding box center [330, 53] width 78 height 173
click at [360, 115] on div at bounding box center [330, 53] width 78 height 173
click at [360, 70] on div at bounding box center [330, 53] width 78 height 173
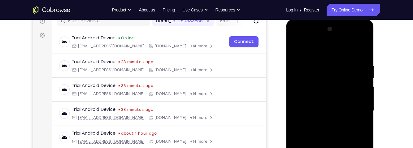
scroll to position [81, 0]
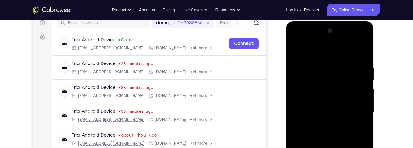
click at [295, 52] on div at bounding box center [330, 112] width 78 height 173
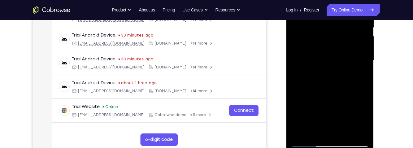
scroll to position [137, 0]
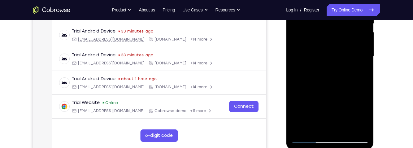
click at [354, 113] on div at bounding box center [330, 56] width 78 height 173
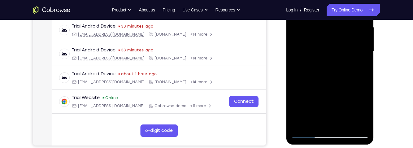
click at [329, 90] on div at bounding box center [330, 51] width 78 height 173
click at [345, 89] on div at bounding box center [330, 51] width 78 height 173
click at [315, 120] on div at bounding box center [330, 51] width 78 height 173
click at [322, 100] on div at bounding box center [330, 51] width 78 height 173
click at [329, 100] on div at bounding box center [330, 51] width 78 height 173
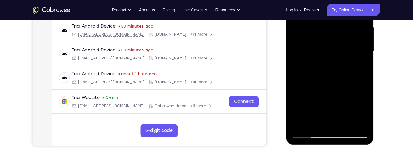
click at [364, 123] on div at bounding box center [330, 51] width 78 height 173
click at [330, 98] on div at bounding box center [330, 51] width 78 height 173
click at [334, 97] on div at bounding box center [330, 51] width 78 height 173
click at [355, 63] on div at bounding box center [330, 51] width 78 height 173
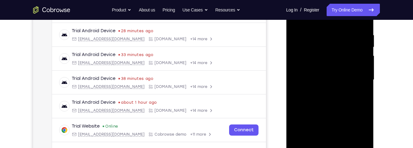
scroll to position [109, 0]
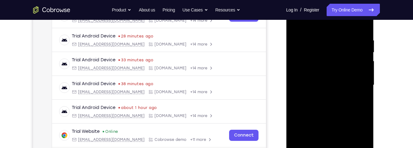
click at [358, 95] on div at bounding box center [330, 84] width 78 height 173
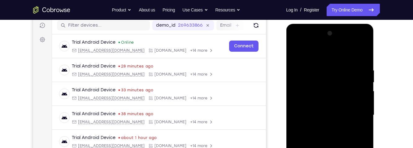
scroll to position [78, 0]
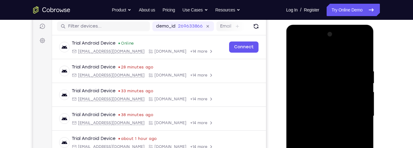
click at [298, 55] on div at bounding box center [330, 115] width 78 height 173
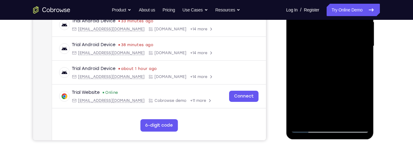
scroll to position [142, 0]
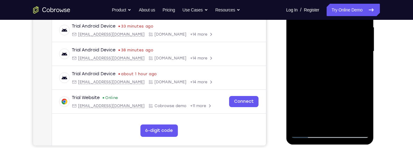
click at [350, 54] on div at bounding box center [330, 51] width 78 height 173
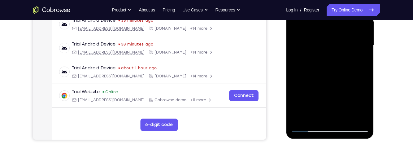
scroll to position [149, 0]
click at [334, 82] on div at bounding box center [330, 45] width 78 height 173
click at [354, 78] on div at bounding box center [330, 45] width 78 height 173
click at [361, 60] on div at bounding box center [330, 45] width 78 height 173
click at [329, 28] on div at bounding box center [330, 45] width 78 height 173
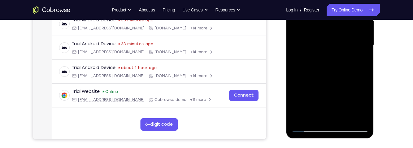
click at [357, 81] on div at bounding box center [330, 45] width 78 height 173
click at [360, 60] on div at bounding box center [330, 45] width 78 height 173
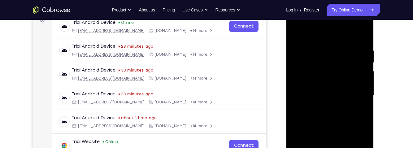
scroll to position [97, 0]
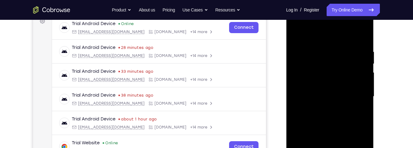
click at [295, 37] on div at bounding box center [330, 96] width 78 height 173
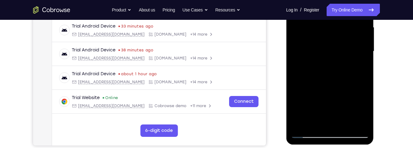
scroll to position [142, 0]
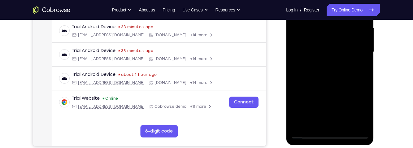
click at [354, 110] on div at bounding box center [330, 51] width 78 height 173
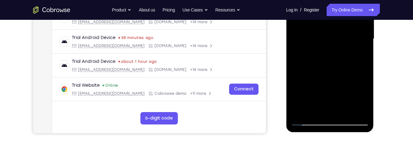
scroll to position [157, 0]
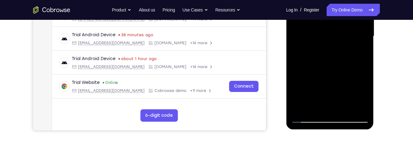
click at [322, 104] on div at bounding box center [330, 36] width 78 height 173
click at [358, 52] on div at bounding box center [330, 36] width 78 height 173
click at [362, 95] on div at bounding box center [330, 36] width 78 height 173
click at [362, 47] on div at bounding box center [330, 36] width 78 height 173
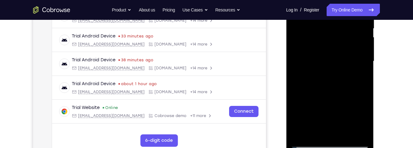
scroll to position [142, 0]
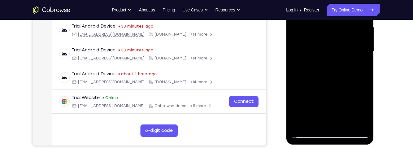
click at [360, 119] on div at bounding box center [330, 51] width 78 height 173
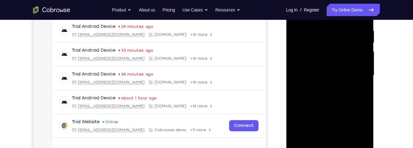
scroll to position [107, 0]
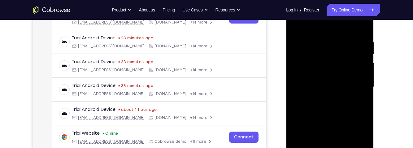
click at [294, 29] on div at bounding box center [330, 86] width 78 height 173
click at [349, 93] on div at bounding box center [330, 86] width 78 height 173
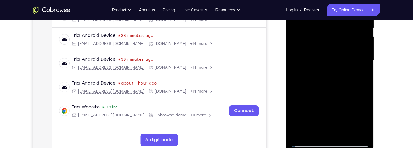
scroll to position [153, 0]
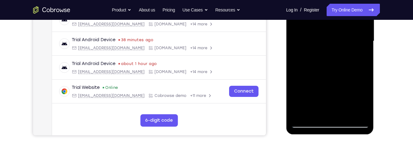
click at [320, 109] on div at bounding box center [330, 41] width 78 height 173
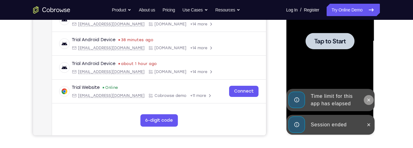
click at [369, 101] on icon at bounding box center [368, 99] width 3 height 3
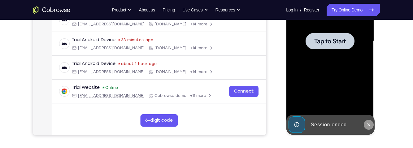
click at [369, 123] on icon at bounding box center [368, 124] width 5 height 5
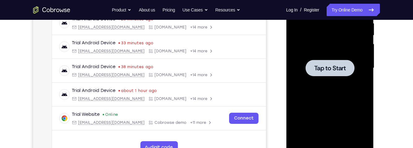
scroll to position [110, 0]
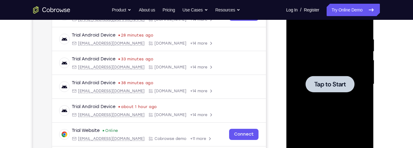
click at [336, 81] on span "Tap to Start" at bounding box center [330, 84] width 32 height 6
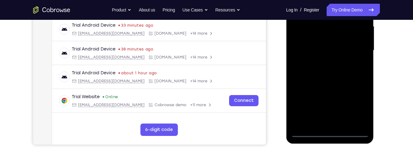
scroll to position [148, 0]
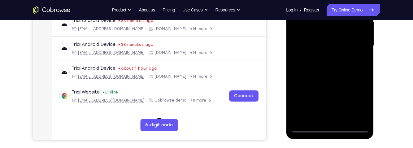
click at [330, 129] on div at bounding box center [330, 45] width 78 height 173
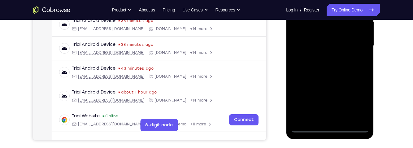
click at [359, 101] on div at bounding box center [330, 45] width 78 height 173
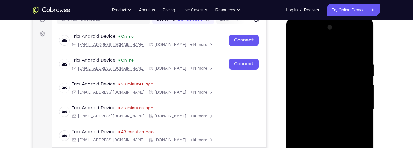
scroll to position [76, 0]
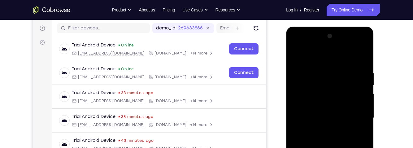
click at [326, 58] on div at bounding box center [330, 117] width 78 height 173
click at [359, 114] on div at bounding box center [330, 117] width 78 height 173
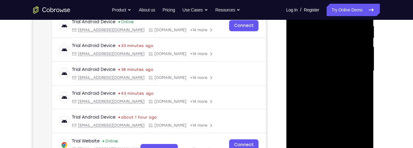
scroll to position [123, 0]
click at [325, 83] on div at bounding box center [330, 71] width 78 height 173
click at [339, 102] on div at bounding box center [330, 71] width 78 height 173
click at [347, 69] on div at bounding box center [330, 71] width 78 height 173
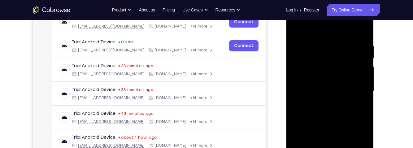
scroll to position [97, 0]
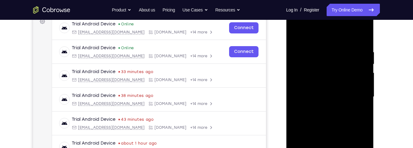
click at [349, 96] on div at bounding box center [330, 96] width 78 height 173
click at [329, 88] on div at bounding box center [330, 96] width 78 height 173
click at [324, 101] on div at bounding box center [330, 96] width 78 height 173
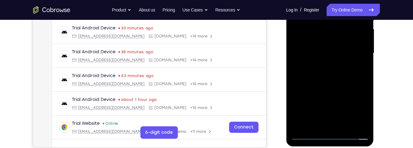
scroll to position [143, 0]
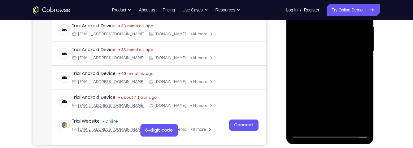
click at [342, 121] on div at bounding box center [330, 50] width 78 height 173
click at [345, 31] on div at bounding box center [330, 50] width 78 height 173
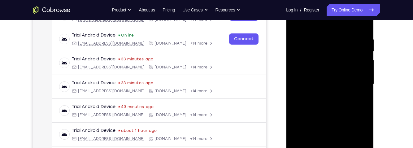
scroll to position [103, 0]
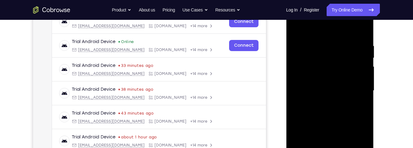
click at [322, 61] on div at bounding box center [330, 90] width 78 height 173
click at [320, 61] on div at bounding box center [330, 90] width 78 height 173
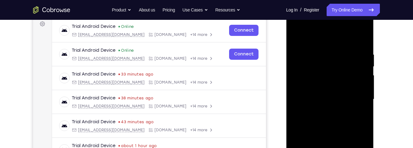
scroll to position [93, 0]
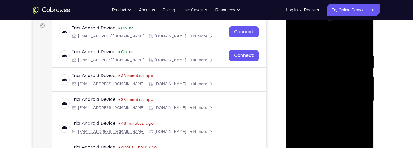
click at [381, 98] on div "Your Support Agent Your Customer Web iOS Android Next Steps We’d be happy to gi…" at bounding box center [206, 131] width 396 height 408
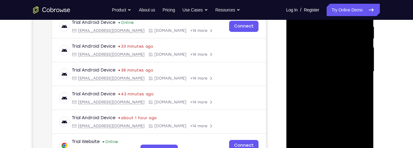
click at [339, 95] on div at bounding box center [330, 71] width 78 height 173
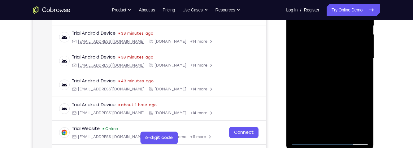
scroll to position [142, 0]
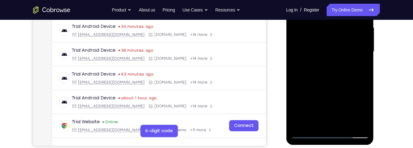
click at [347, 123] on div at bounding box center [330, 51] width 78 height 173
click at [334, 85] on div at bounding box center [330, 51] width 78 height 173
click at [349, 58] on div at bounding box center [330, 51] width 78 height 173
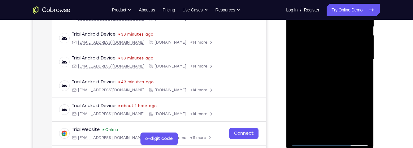
scroll to position [133, 0]
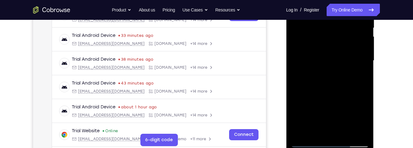
click at [317, 127] on div at bounding box center [330, 60] width 78 height 173
click at [360, 76] on div at bounding box center [330, 60] width 78 height 173
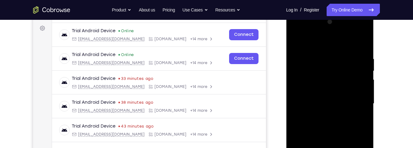
scroll to position [82, 0]
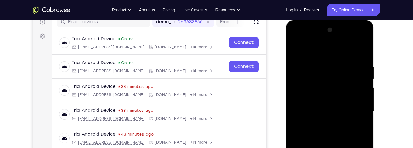
click at [296, 51] on div at bounding box center [330, 111] width 78 height 173
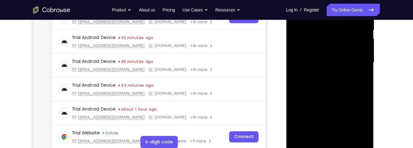
scroll to position [132, 0]
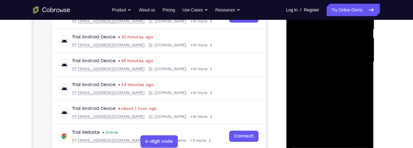
click at [346, 121] on div at bounding box center [330, 62] width 78 height 173
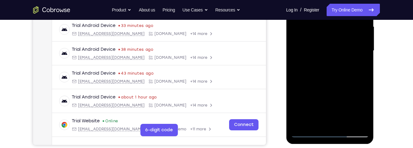
scroll to position [144, 0]
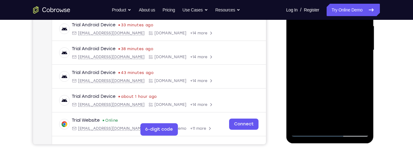
click at [317, 120] on div at bounding box center [330, 49] width 78 height 173
click at [365, 87] on div at bounding box center [330, 49] width 78 height 173
click at [358, 59] on div at bounding box center [330, 49] width 78 height 173
click at [357, 66] on div at bounding box center [330, 49] width 78 height 173
click at [361, 65] on div at bounding box center [330, 49] width 78 height 173
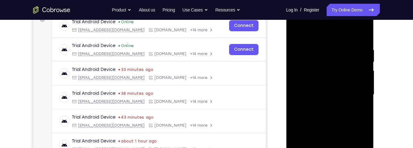
scroll to position [96, 0]
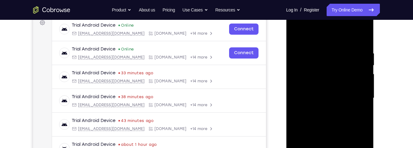
click at [297, 37] on div at bounding box center [330, 97] width 78 height 173
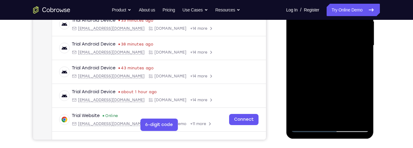
scroll to position [143, 0]
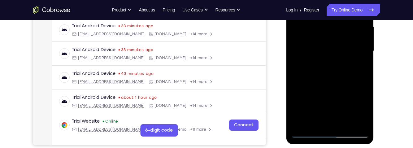
click at [349, 57] on div at bounding box center [330, 50] width 78 height 173
click at [319, 117] on div at bounding box center [330, 50] width 78 height 173
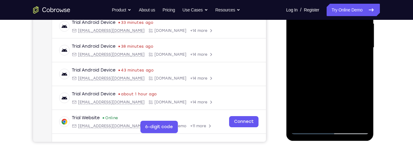
scroll to position [146, 0]
click at [312, 116] on div at bounding box center [330, 47] width 78 height 173
click at [360, 64] on div at bounding box center [330, 47] width 78 height 173
click at [356, 64] on div at bounding box center [330, 47] width 78 height 173
click at [360, 65] on div at bounding box center [330, 47] width 78 height 173
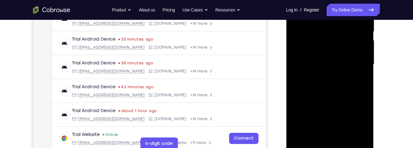
scroll to position [100, 0]
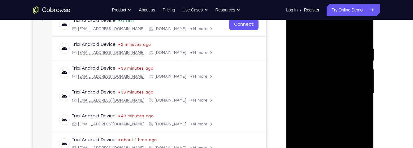
click at [296, 35] on div at bounding box center [330, 93] width 78 height 173
click at [366, 61] on div at bounding box center [330, 93] width 78 height 173
click at [343, 86] on div at bounding box center [330, 93] width 78 height 173
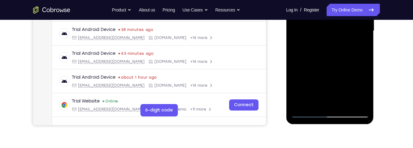
scroll to position [163, 0]
click at [361, 45] on div at bounding box center [330, 30] width 78 height 173
click at [358, 45] on div at bounding box center [330, 30] width 78 height 173
click at [358, 46] on div at bounding box center [330, 30] width 78 height 173
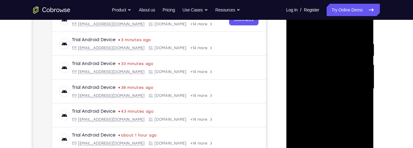
scroll to position [86, 0]
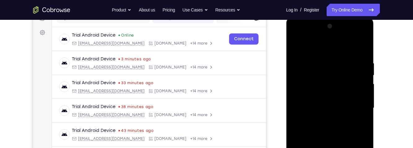
click at [291, 50] on div at bounding box center [330, 107] width 78 height 173
click at [298, 44] on div at bounding box center [330, 107] width 78 height 173
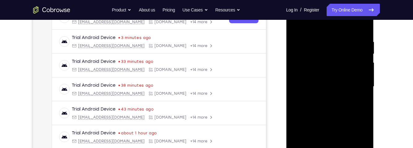
scroll to position [114, 0]
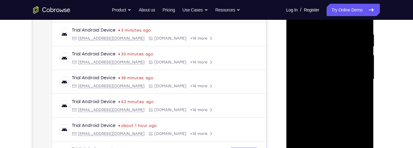
click at [393, 35] on div "Your Support Agent Your Customer Web iOS Android Next Steps We’d be happy to gi…" at bounding box center [206, 109] width 396 height 408
click at [393, 29] on div "Your Support Agent Your Customer Web iOS Android Next Steps We’d be happy to gi…" at bounding box center [206, 109] width 396 height 408
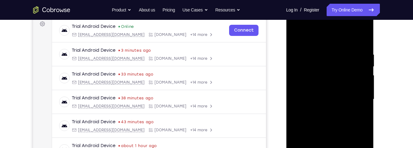
scroll to position [96, 0]
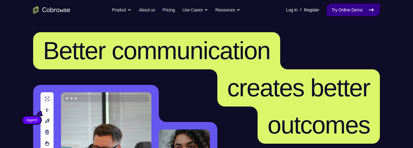
click at [366, 11] on link "Try Online Demo" at bounding box center [352, 10] width 53 height 12
